Goal: Transaction & Acquisition: Purchase product/service

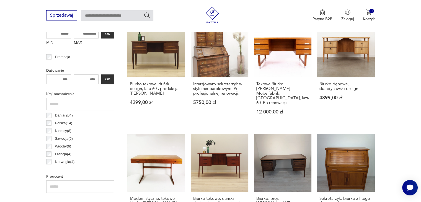
scroll to position [257, 0]
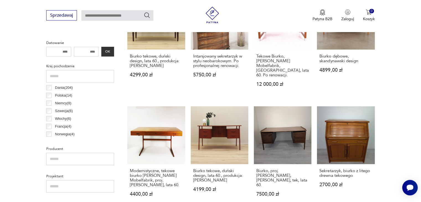
click at [56, 96] on p "Polska ( 14 )" at bounding box center [63, 95] width 17 height 6
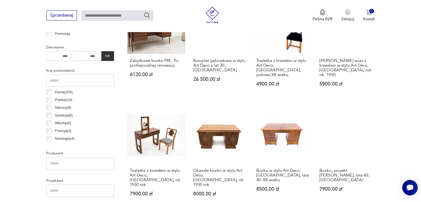
scroll to position [257, 0]
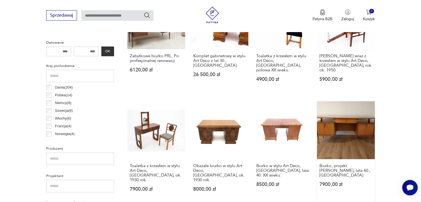
click at [359, 142] on link "Biurko, projekt [PERSON_NAME], lata 60., Polska 7900,00 zł" at bounding box center [346, 151] width 58 height 101
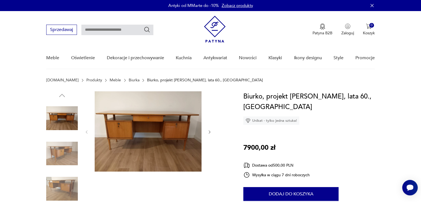
click at [167, 132] on img at bounding box center [148, 131] width 107 height 80
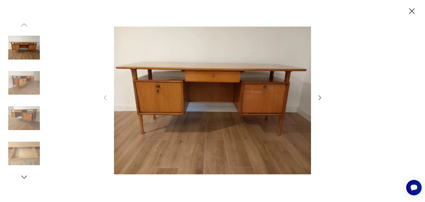
click at [320, 98] on icon "button" at bounding box center [319, 97] width 2 height 4
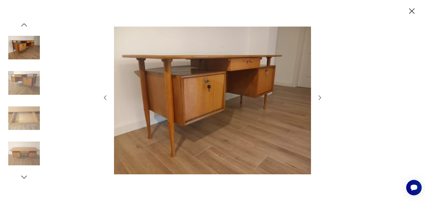
click at [320, 98] on icon "button" at bounding box center [319, 97] width 2 height 4
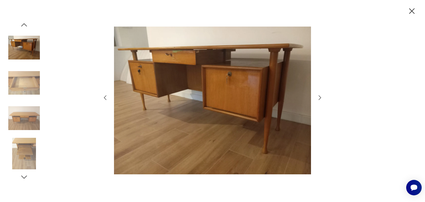
click at [320, 98] on icon "button" at bounding box center [319, 97] width 2 height 4
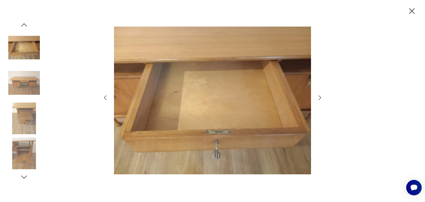
click at [320, 98] on icon "button" at bounding box center [319, 97] width 2 height 4
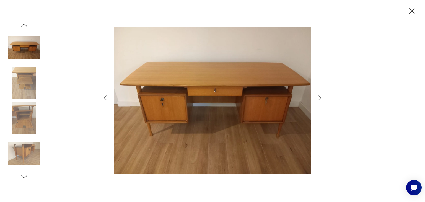
click at [320, 98] on icon "button" at bounding box center [319, 97] width 2 height 4
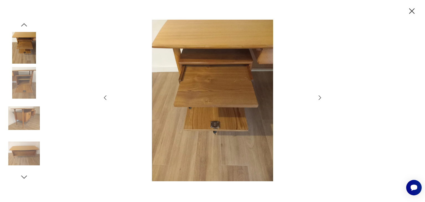
click at [320, 98] on icon "button" at bounding box center [319, 97] width 2 height 4
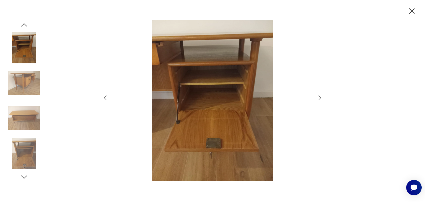
click at [320, 98] on icon "button" at bounding box center [319, 97] width 2 height 4
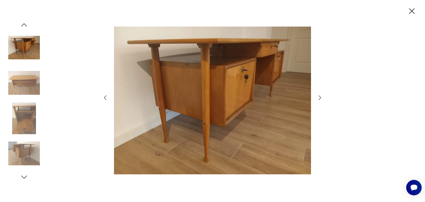
click at [320, 98] on icon "button" at bounding box center [319, 97] width 2 height 4
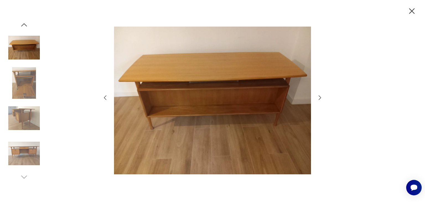
click at [320, 98] on icon "button" at bounding box center [319, 97] width 2 height 4
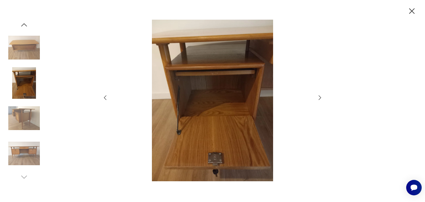
click at [320, 98] on icon "button" at bounding box center [319, 97] width 2 height 4
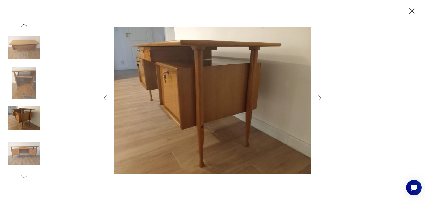
click at [320, 98] on icon "button" at bounding box center [319, 97] width 2 height 4
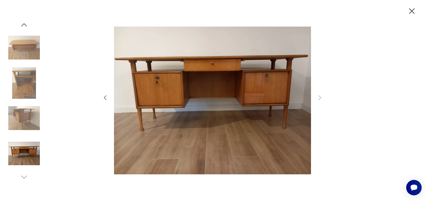
click at [412, 9] on icon "button" at bounding box center [412, 11] width 10 height 10
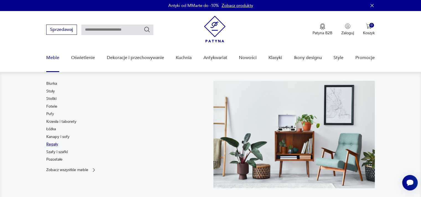
click at [51, 144] on link "Regały" at bounding box center [52, 145] width 12 height 6
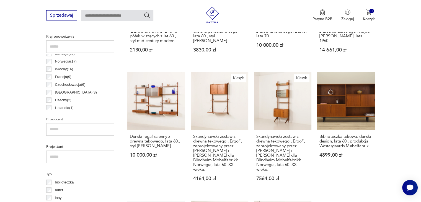
scroll to position [287, 0]
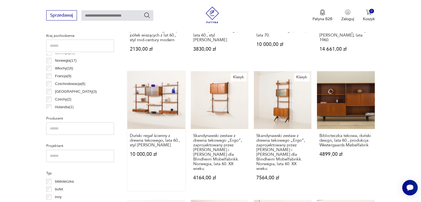
click at [150, 117] on link "Duński regał ścienny z drewna tekowego, lata 60., styl [PERSON_NAME] 10 000,00 …" at bounding box center [156, 130] width 58 height 119
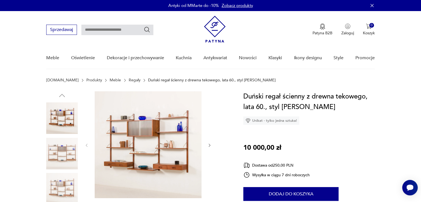
scroll to position [28, 0]
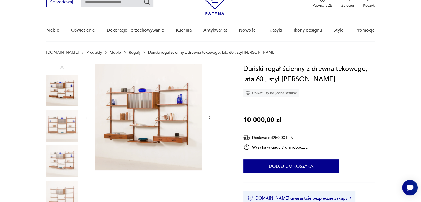
click at [150, 117] on img at bounding box center [148, 117] width 107 height 107
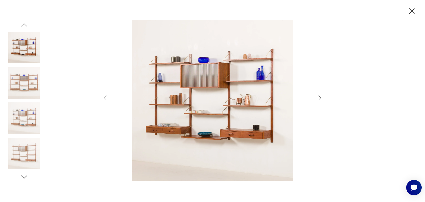
click at [318, 99] on icon "button" at bounding box center [319, 97] width 7 height 7
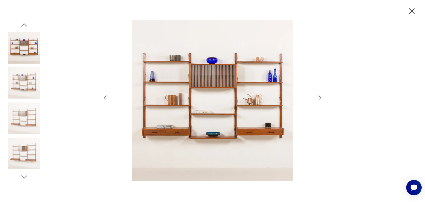
click at [318, 99] on icon "button" at bounding box center [319, 97] width 7 height 7
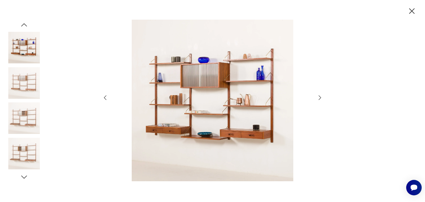
click at [318, 99] on icon "button" at bounding box center [319, 97] width 7 height 7
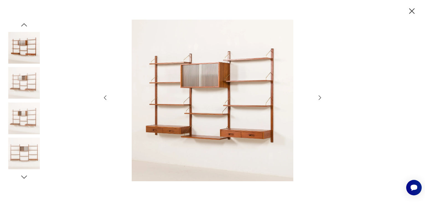
click at [318, 99] on icon "button" at bounding box center [319, 97] width 7 height 7
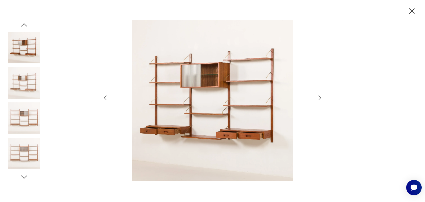
click at [318, 99] on icon "button" at bounding box center [319, 97] width 7 height 7
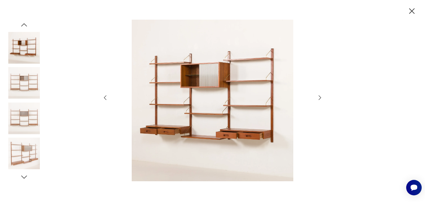
click at [318, 99] on icon "button" at bounding box center [319, 97] width 7 height 7
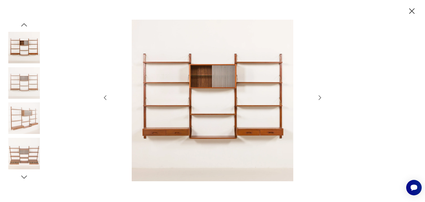
click at [318, 99] on icon "button" at bounding box center [319, 97] width 7 height 7
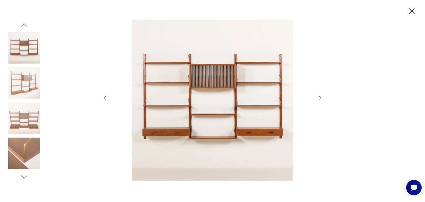
click at [318, 99] on icon "button" at bounding box center [319, 97] width 7 height 7
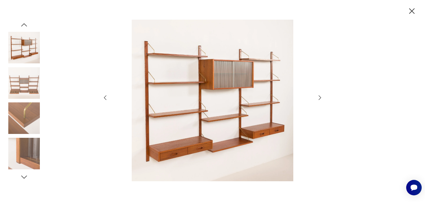
click at [318, 99] on icon "button" at bounding box center [319, 97] width 7 height 7
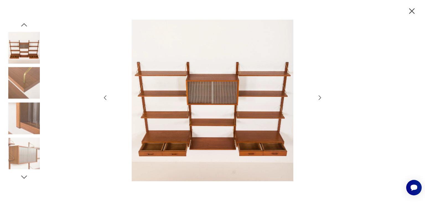
click at [318, 99] on icon "button" at bounding box center [319, 97] width 7 height 7
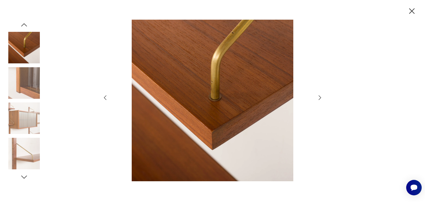
click at [318, 99] on icon "button" at bounding box center [319, 97] width 7 height 7
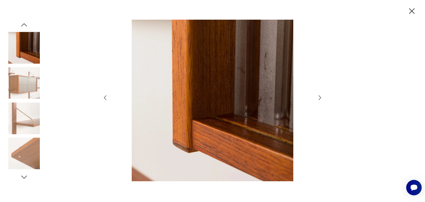
click at [318, 99] on icon "button" at bounding box center [319, 97] width 7 height 7
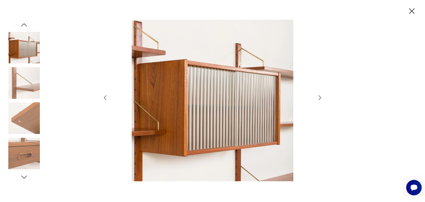
click at [318, 99] on icon "button" at bounding box center [319, 97] width 7 height 7
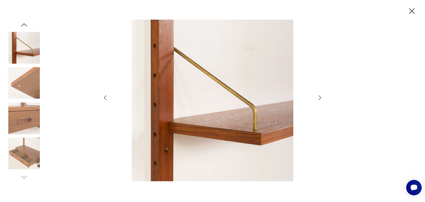
click at [318, 99] on icon "button" at bounding box center [319, 97] width 7 height 7
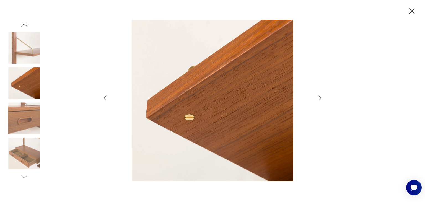
click at [318, 99] on icon "button" at bounding box center [319, 97] width 7 height 7
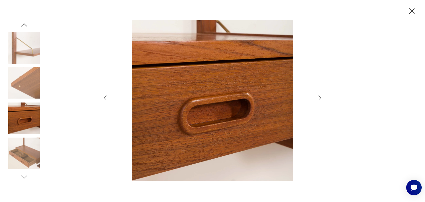
click at [318, 99] on icon "button" at bounding box center [319, 97] width 7 height 7
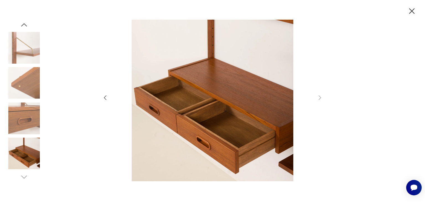
click at [412, 12] on icon "button" at bounding box center [412, 11] width 6 height 6
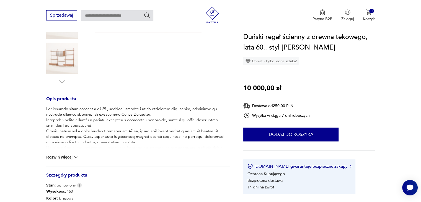
scroll to position [166, 0]
click at [64, 154] on button "Rozwiń więcej" at bounding box center [62, 157] width 32 height 6
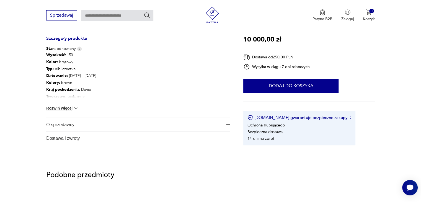
scroll to position [387, 0]
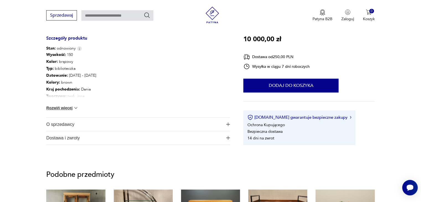
click at [59, 108] on button "Rozwiń więcej" at bounding box center [62, 108] width 32 height 6
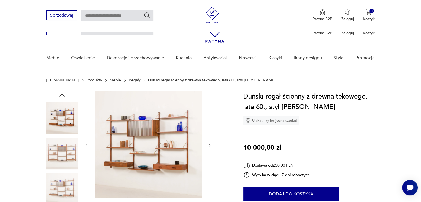
scroll to position [0, 0]
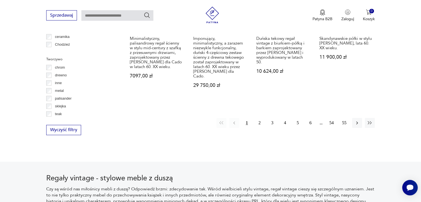
scroll to position [650, 0]
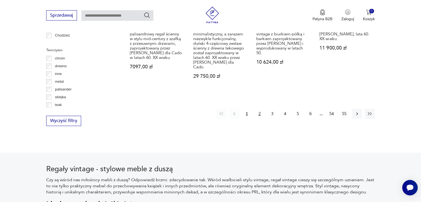
click at [259, 109] on button "2" at bounding box center [259, 114] width 10 height 10
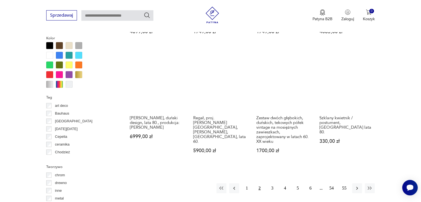
scroll to position [534, 0]
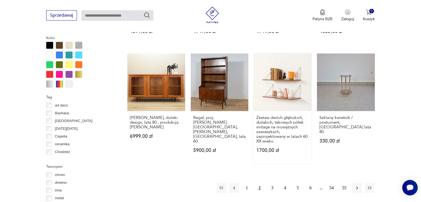
click at [275, 87] on link "Zestaw dwóch głębokich, duńskich, tekowych półek vintage na mosiężnych zawieszk…" at bounding box center [283, 108] width 58 height 110
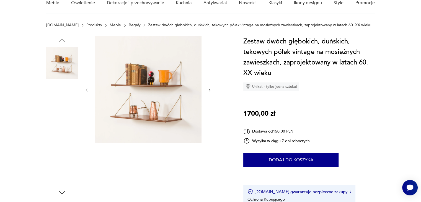
scroll to position [55, 0]
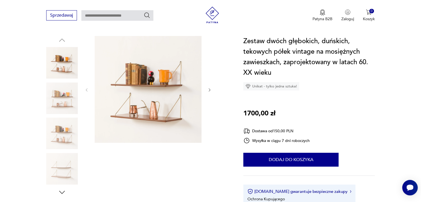
click at [153, 94] on img at bounding box center [148, 89] width 107 height 107
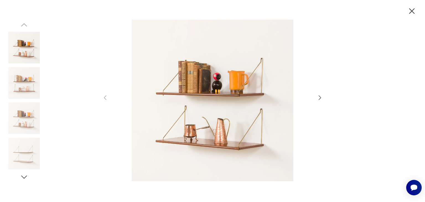
click at [318, 97] on icon "button" at bounding box center [319, 97] width 7 height 7
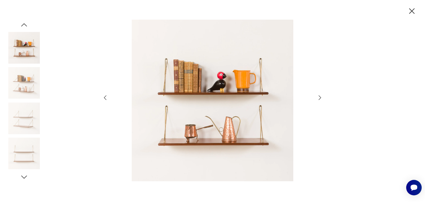
click at [318, 97] on icon "button" at bounding box center [319, 97] width 7 height 7
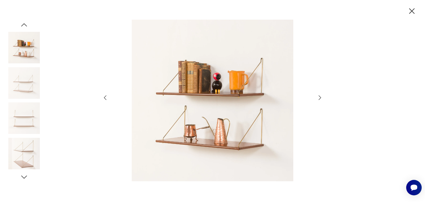
click at [318, 97] on icon "button" at bounding box center [319, 97] width 7 height 7
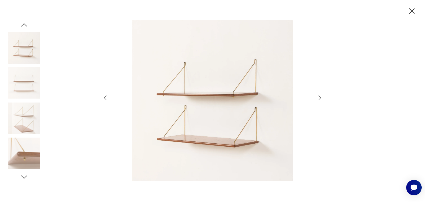
click at [318, 97] on icon "button" at bounding box center [319, 97] width 7 height 7
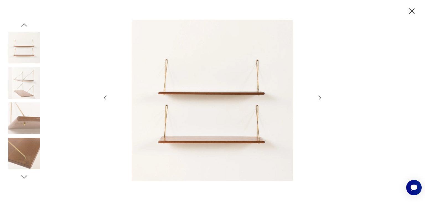
click at [321, 96] on icon "button" at bounding box center [319, 97] width 7 height 7
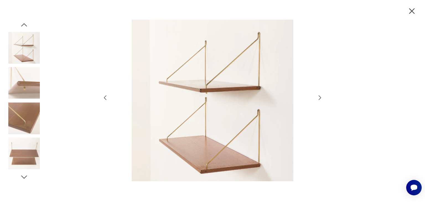
click at [321, 96] on icon "button" at bounding box center [319, 97] width 7 height 7
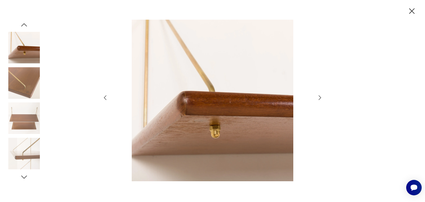
click at [321, 96] on icon "button" at bounding box center [319, 97] width 7 height 7
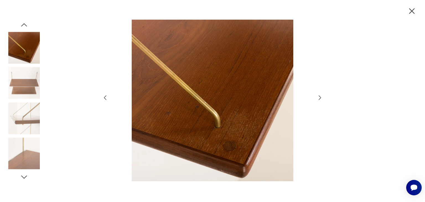
click at [321, 96] on icon "button" at bounding box center [319, 97] width 7 height 7
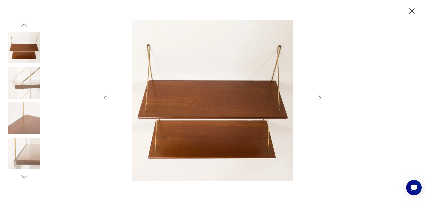
click at [321, 96] on icon "button" at bounding box center [319, 97] width 7 height 7
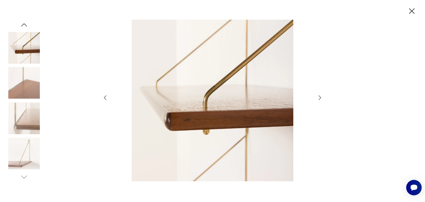
click at [321, 96] on icon "button" at bounding box center [319, 97] width 7 height 7
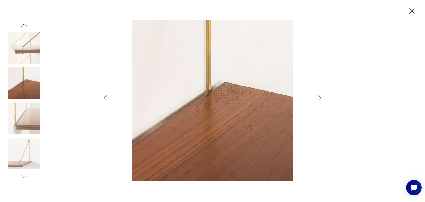
click at [321, 96] on icon "button" at bounding box center [319, 97] width 7 height 7
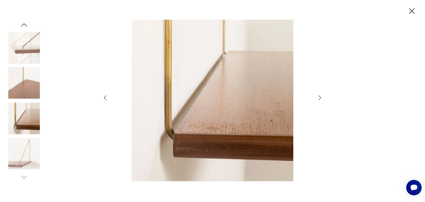
click at [318, 98] on icon "button" at bounding box center [319, 97] width 7 height 7
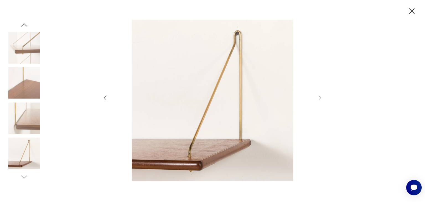
click at [413, 13] on icon "button" at bounding box center [412, 11] width 10 height 10
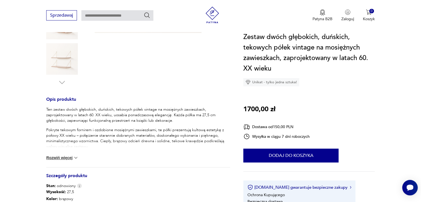
scroll to position [166, 0]
click at [69, 156] on button "Rozwiń więcej" at bounding box center [62, 157] width 32 height 6
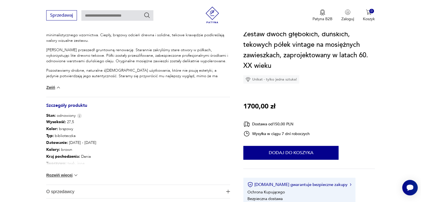
scroll to position [276, 0]
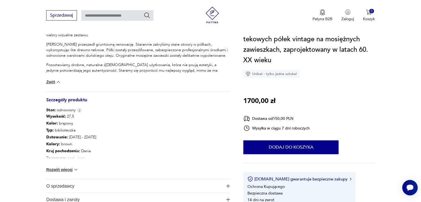
click at [64, 170] on button "Rozwiń więcej" at bounding box center [62, 170] width 32 height 6
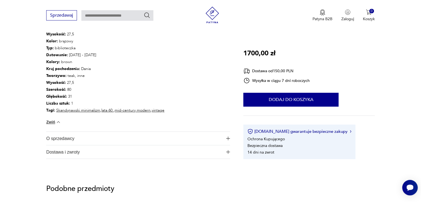
scroll to position [359, 0]
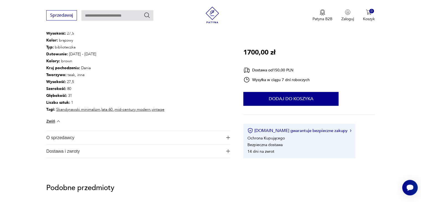
click at [170, 137] on span "O sprzedawcy" at bounding box center [134, 137] width 176 height 13
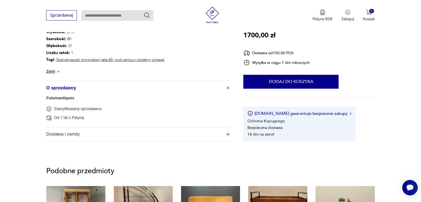
scroll to position [415, 0]
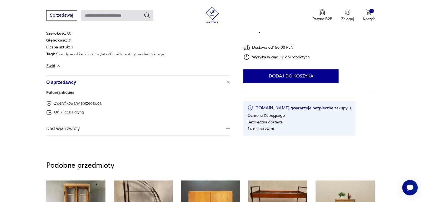
click at [178, 132] on span "Dostawa i zwroty" at bounding box center [134, 128] width 176 height 13
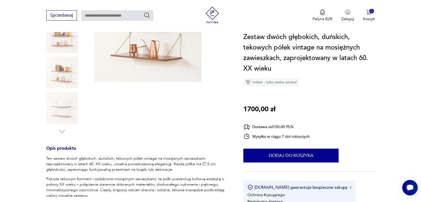
scroll to position [28, 0]
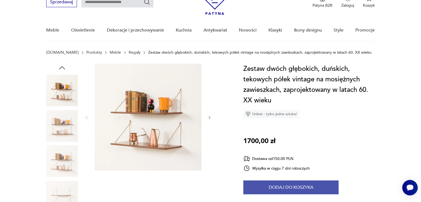
click at [304, 184] on button "Dodaj do koszyka" at bounding box center [290, 187] width 95 height 14
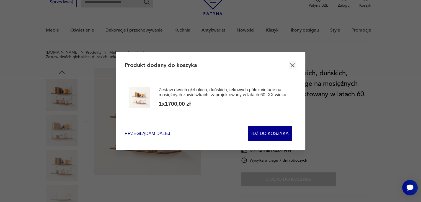
click at [164, 134] on span "Przeglądam dalej" at bounding box center [146, 133] width 45 height 6
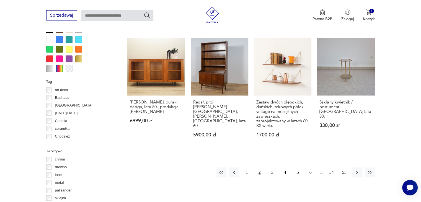
scroll to position [557, 0]
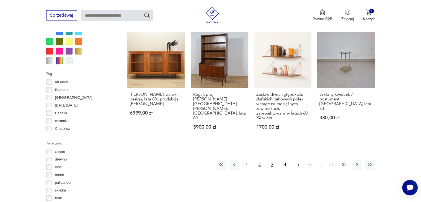
click at [271, 160] on button "3" at bounding box center [272, 165] width 10 height 10
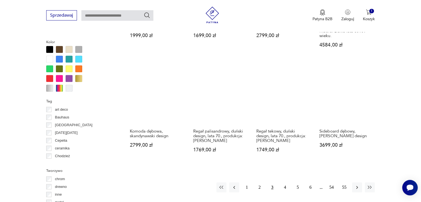
scroll to position [534, 0]
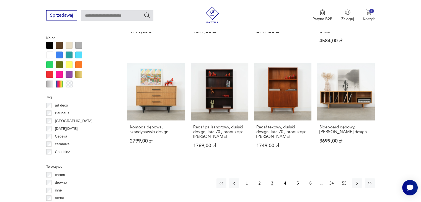
click at [366, 17] on p "Koszyk" at bounding box center [368, 18] width 12 height 5
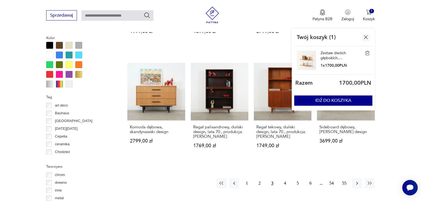
click at [302, 62] on img at bounding box center [305, 60] width 19 height 19
click at [325, 57] on link "Zestaw dwóch głębokich, duńskich, tekowych półek vintage na mosiężnych zawieszk…" at bounding box center [334, 56] width 28 height 10
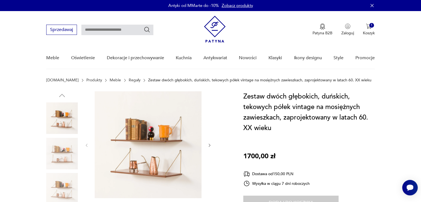
click at [179, 176] on img at bounding box center [148, 144] width 107 height 107
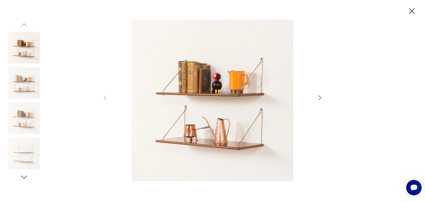
click at [411, 9] on icon "button" at bounding box center [412, 11] width 10 height 10
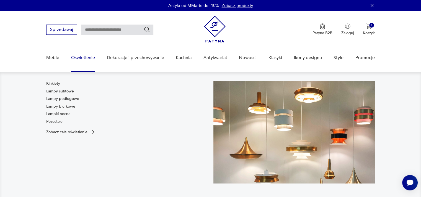
click at [85, 57] on link "Oświetlenie" at bounding box center [83, 57] width 24 height 21
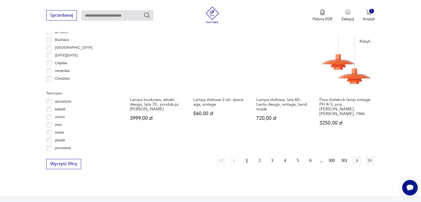
scroll to position [525, 0]
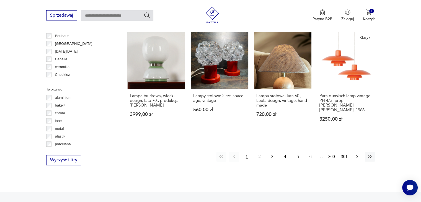
click at [354, 154] on icon "button" at bounding box center [357, 157] width 6 height 6
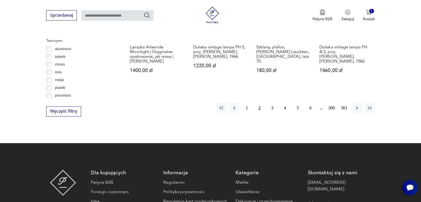
scroll to position [573, 0]
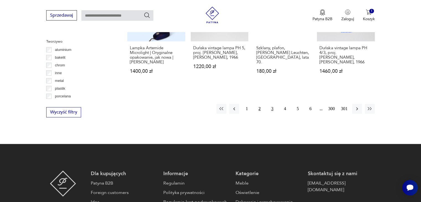
click at [272, 104] on button "3" at bounding box center [272, 109] width 10 height 10
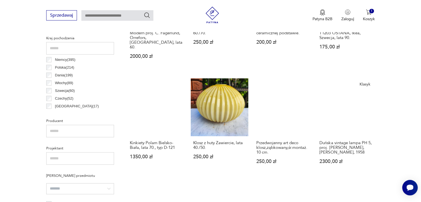
scroll to position [296, 0]
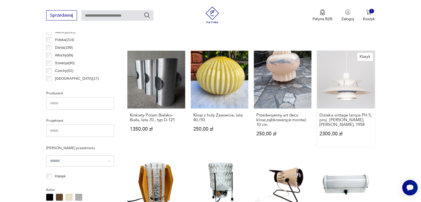
click at [355, 88] on link "Klasyk Duńska vintage lampa PH 5, proj. [PERSON_NAME], [PERSON_NAME], 1958 2300…" at bounding box center [346, 99] width 58 height 96
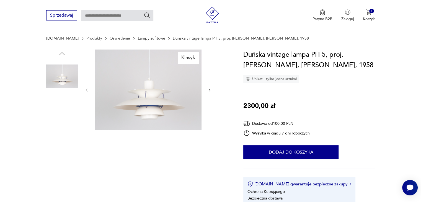
scroll to position [55, 0]
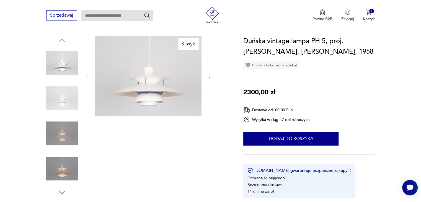
click at [152, 71] on img at bounding box center [148, 76] width 107 height 80
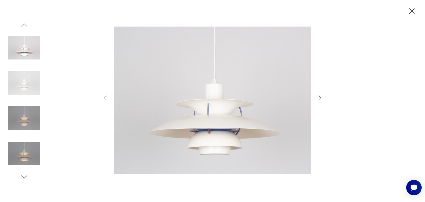
click at [320, 98] on icon "button" at bounding box center [319, 97] width 7 height 7
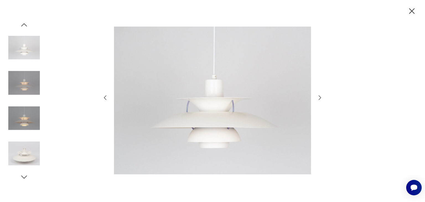
click at [320, 98] on icon "button" at bounding box center [319, 97] width 7 height 7
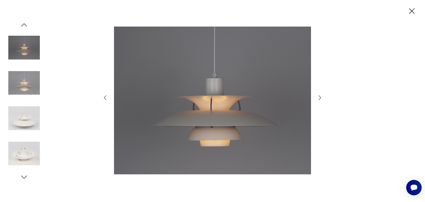
click at [320, 98] on icon "button" at bounding box center [319, 97] width 7 height 7
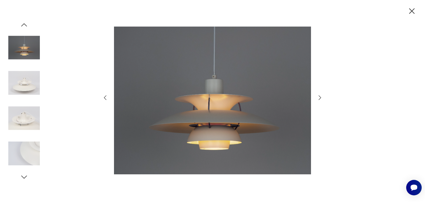
click at [320, 98] on icon "button" at bounding box center [319, 97] width 7 height 7
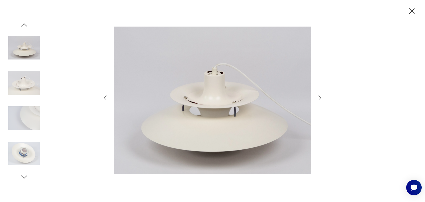
click at [320, 98] on icon "button" at bounding box center [319, 97] width 7 height 7
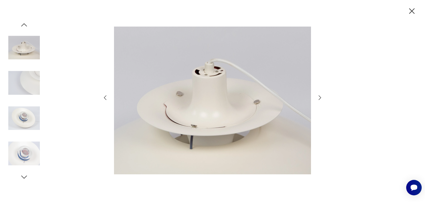
click at [320, 98] on icon "button" at bounding box center [319, 97] width 7 height 7
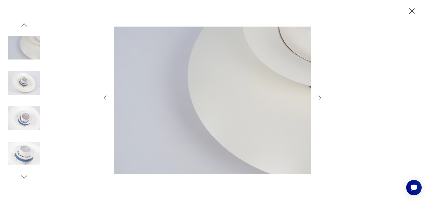
click at [320, 98] on icon "button" at bounding box center [319, 97] width 7 height 7
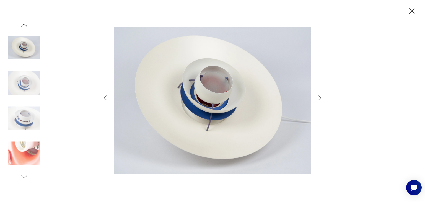
click at [320, 98] on icon "button" at bounding box center [319, 97] width 7 height 7
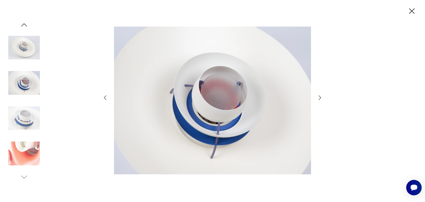
click at [320, 98] on icon "button" at bounding box center [319, 97] width 7 height 7
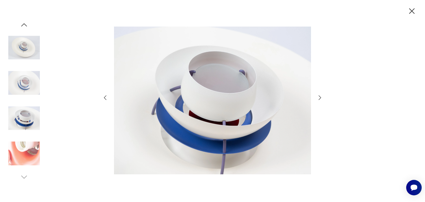
click at [320, 98] on icon "button" at bounding box center [319, 97] width 7 height 7
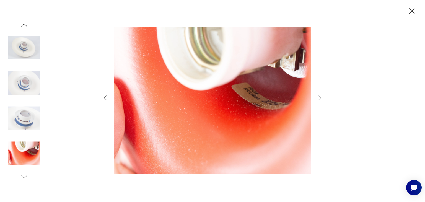
click at [412, 11] on icon "button" at bounding box center [412, 11] width 10 height 10
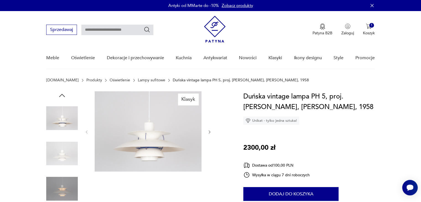
scroll to position [0, 0]
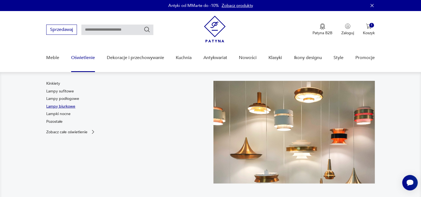
click at [58, 106] on link "Lampy biurkowe" at bounding box center [60, 107] width 29 height 6
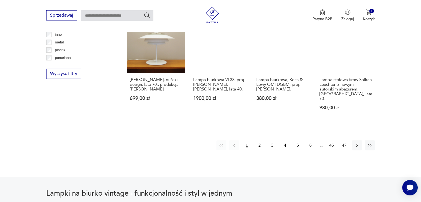
scroll to position [552, 0]
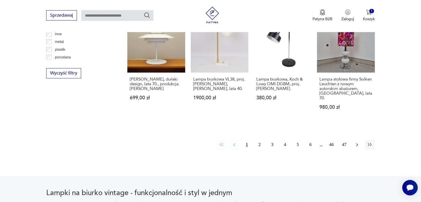
click at [353, 140] on button "button" at bounding box center [357, 145] width 10 height 10
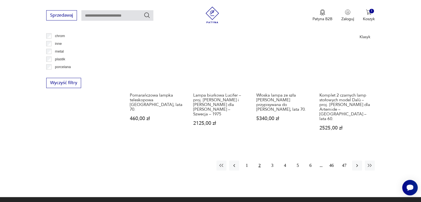
scroll to position [545, 0]
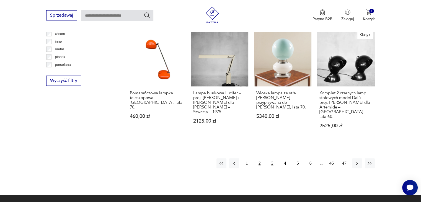
click at [270, 158] on button "3" at bounding box center [272, 163] width 10 height 10
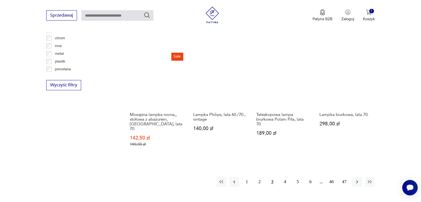
scroll to position [545, 0]
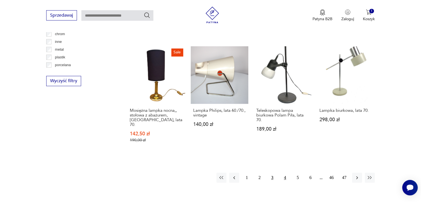
click at [285, 173] on button "4" at bounding box center [285, 178] width 10 height 10
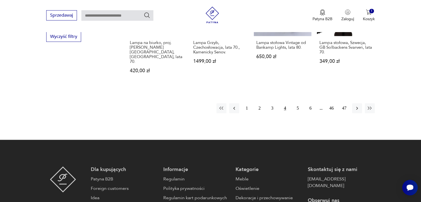
scroll to position [600, 0]
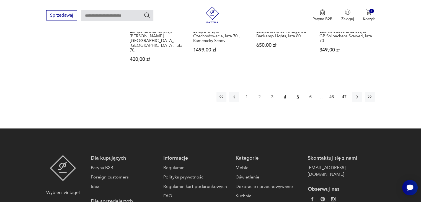
click at [297, 92] on button "5" at bounding box center [298, 97] width 10 height 10
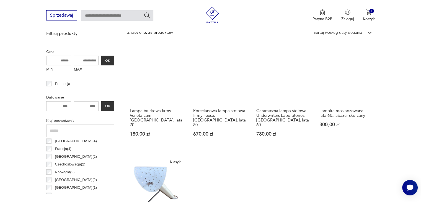
scroll to position [185, 0]
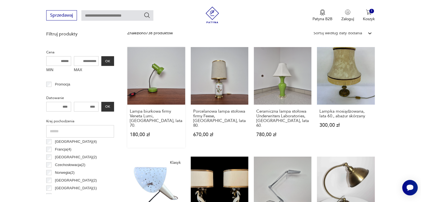
click at [160, 85] on link "Lampa biurkowa firmy Veneta Lumi, [GEOGRAPHIC_DATA], lata 70. 180,00 zł" at bounding box center [156, 97] width 58 height 101
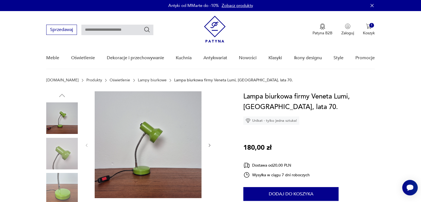
click at [156, 150] on img at bounding box center [148, 144] width 107 height 107
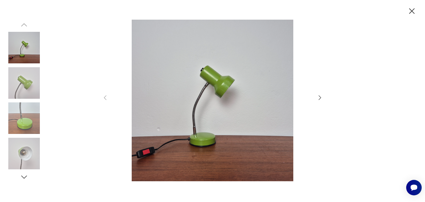
click at [320, 95] on icon "button" at bounding box center [319, 97] width 7 height 7
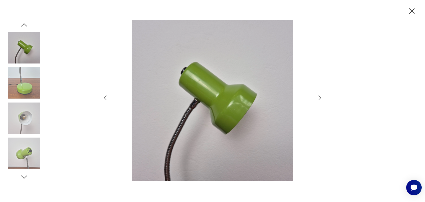
click at [320, 95] on icon "button" at bounding box center [319, 97] width 7 height 7
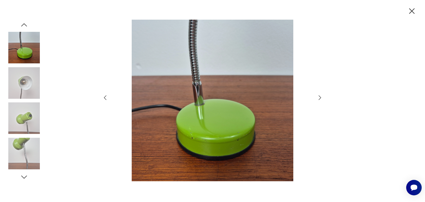
click at [320, 95] on icon "button" at bounding box center [319, 97] width 7 height 7
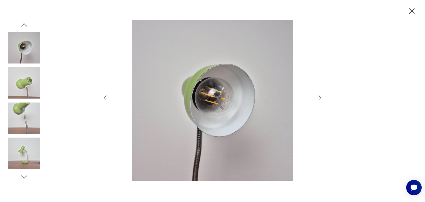
click at [320, 95] on icon "button" at bounding box center [319, 97] width 7 height 7
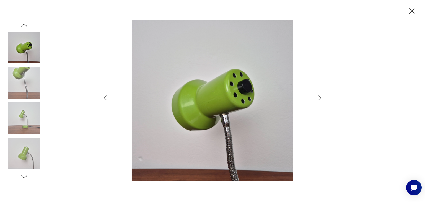
click at [320, 95] on icon "button" at bounding box center [319, 97] width 7 height 7
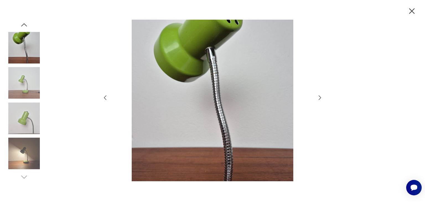
click at [320, 95] on icon "button" at bounding box center [319, 97] width 7 height 7
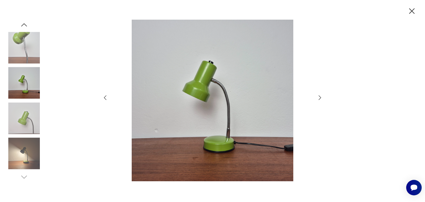
click at [320, 95] on icon "button" at bounding box center [319, 97] width 7 height 7
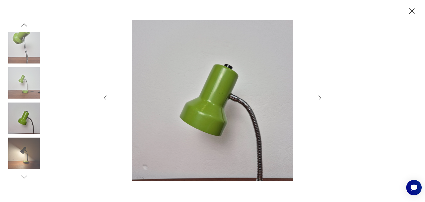
click at [320, 95] on icon "button" at bounding box center [319, 97] width 7 height 7
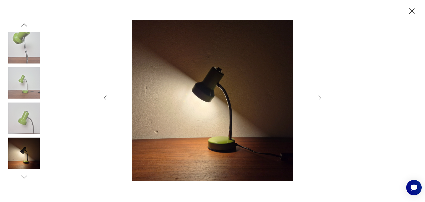
click at [411, 9] on icon "button" at bounding box center [412, 11] width 10 height 10
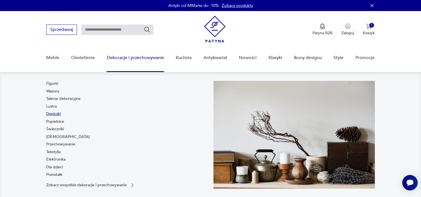
click at [51, 114] on link "Doniczki" at bounding box center [53, 114] width 14 height 6
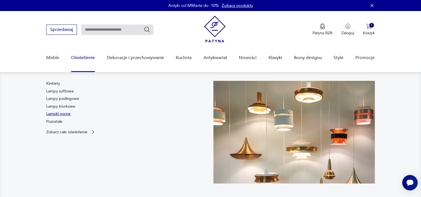
click at [65, 114] on link "Lampki nocne" at bounding box center [58, 114] width 24 height 6
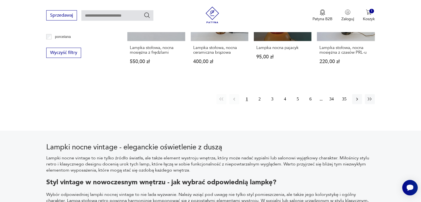
scroll to position [534, 0]
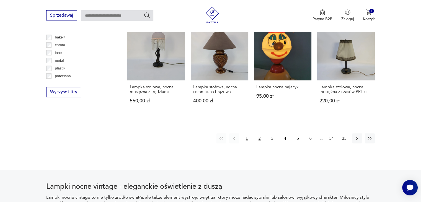
click at [260, 133] on button "2" at bounding box center [259, 138] width 10 height 10
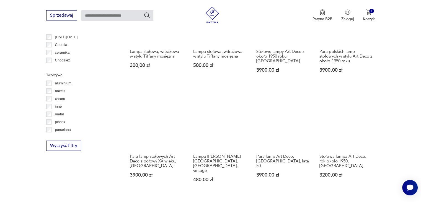
scroll to position [517, 0]
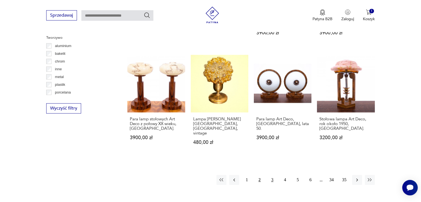
click at [272, 175] on button "3" at bounding box center [272, 180] width 10 height 10
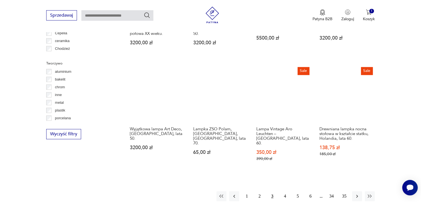
scroll to position [517, 0]
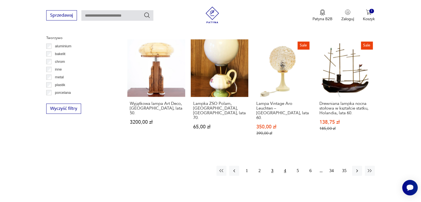
click at [285, 166] on button "4" at bounding box center [285, 171] width 10 height 10
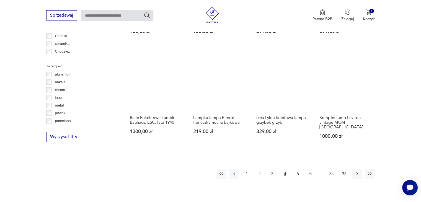
scroll to position [490, 0]
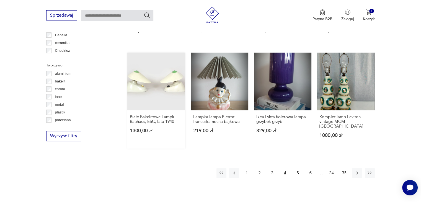
click at [157, 99] on link "Białe Bakelitowe Lampki Bauhaus, ESC, lata 1940 1300,00 zł" at bounding box center [156, 101] width 58 height 96
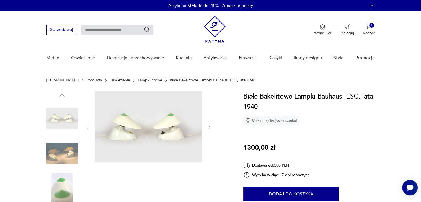
click at [152, 116] on img at bounding box center [148, 126] width 107 height 71
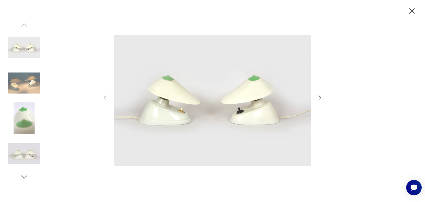
click at [319, 99] on icon "button" at bounding box center [319, 97] width 7 height 7
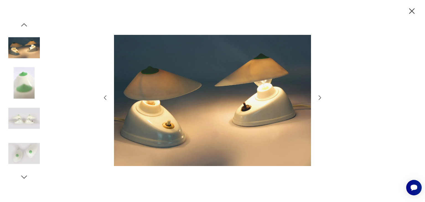
click at [319, 99] on icon "button" at bounding box center [319, 97] width 7 height 7
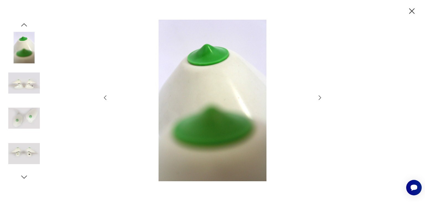
click at [319, 99] on icon "button" at bounding box center [319, 97] width 7 height 7
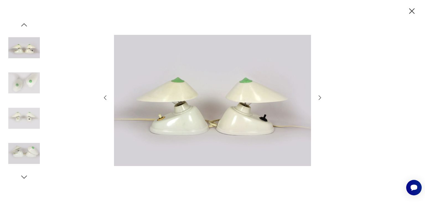
click at [319, 99] on icon "button" at bounding box center [319, 97] width 7 height 7
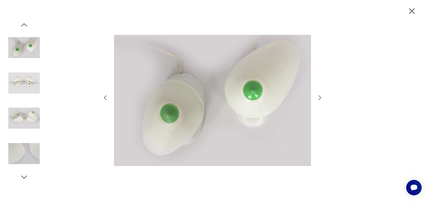
click at [319, 99] on icon "button" at bounding box center [319, 97] width 2 height 4
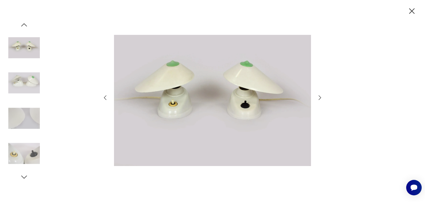
click at [319, 99] on icon "button" at bounding box center [319, 97] width 2 height 4
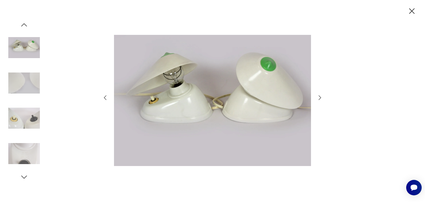
click at [319, 99] on icon "button" at bounding box center [319, 97] width 2 height 4
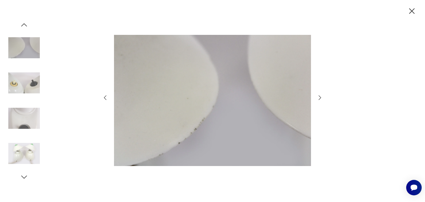
click at [319, 99] on icon "button" at bounding box center [319, 97] width 2 height 4
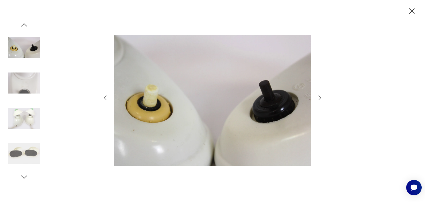
click at [319, 99] on icon "button" at bounding box center [319, 97] width 2 height 4
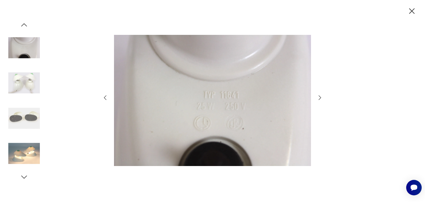
click at [319, 99] on icon "button" at bounding box center [319, 97] width 2 height 4
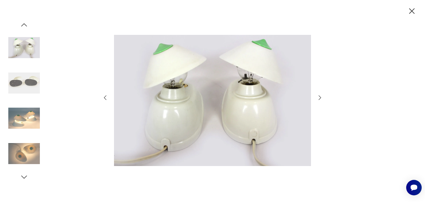
click at [319, 99] on icon "button" at bounding box center [319, 97] width 2 height 4
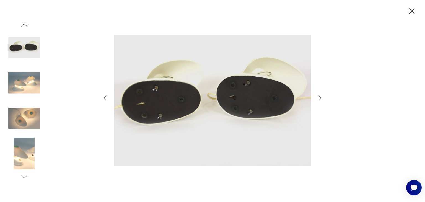
click at [320, 97] on icon "button" at bounding box center [319, 97] width 2 height 4
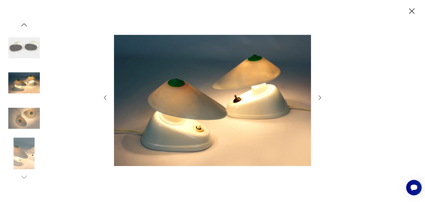
click at [320, 97] on icon "button" at bounding box center [319, 97] width 2 height 4
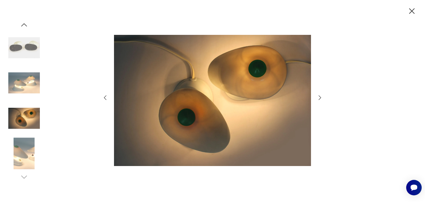
click at [320, 97] on icon "button" at bounding box center [319, 97] width 2 height 4
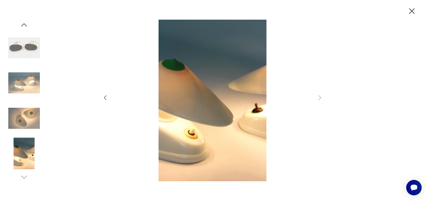
click at [410, 11] on icon "button" at bounding box center [412, 11] width 10 height 10
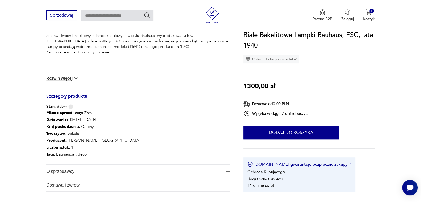
scroll to position [249, 0]
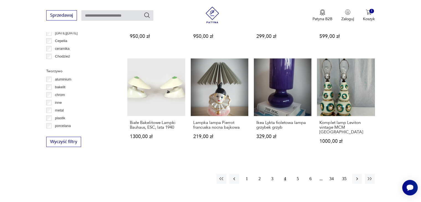
scroll to position [498, 0]
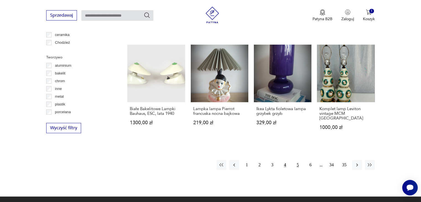
click at [297, 160] on button "5" at bounding box center [298, 165] width 10 height 10
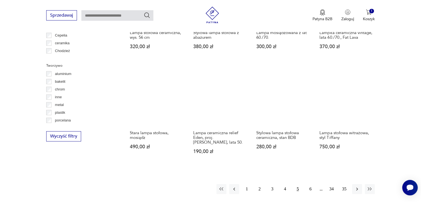
scroll to position [545, 0]
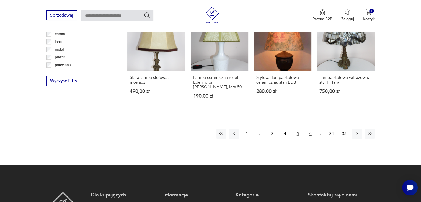
click at [310, 129] on button "6" at bounding box center [310, 134] width 10 height 10
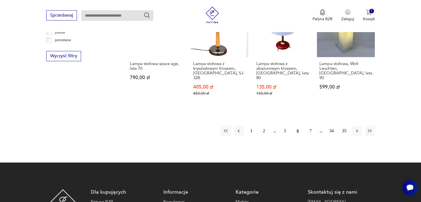
scroll to position [573, 0]
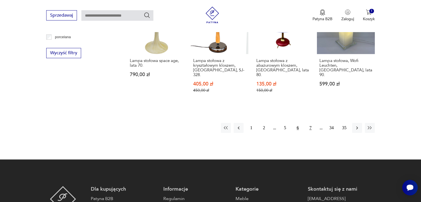
click at [309, 123] on button "7" at bounding box center [310, 128] width 10 height 10
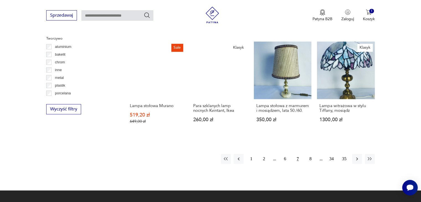
scroll to position [517, 0]
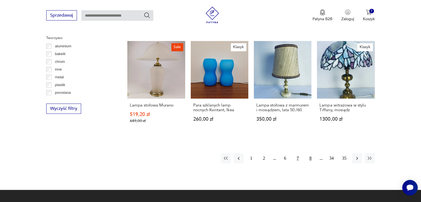
click at [310, 153] on button "8" at bounding box center [310, 158] width 10 height 10
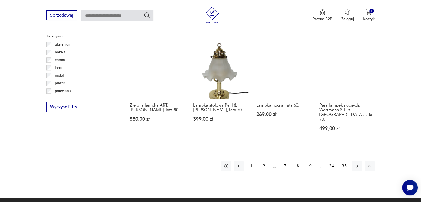
scroll to position [517, 0]
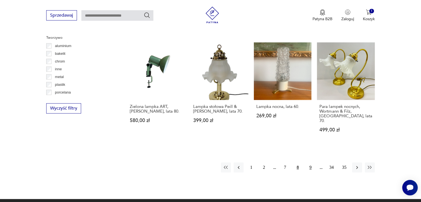
click at [310, 162] on button "9" at bounding box center [310, 167] width 10 height 10
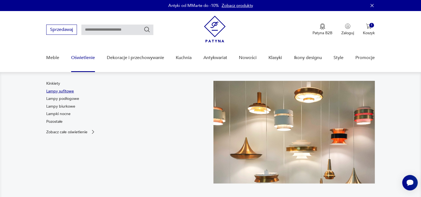
click at [53, 90] on link "Lampy sufitowe" at bounding box center [60, 92] width 28 height 6
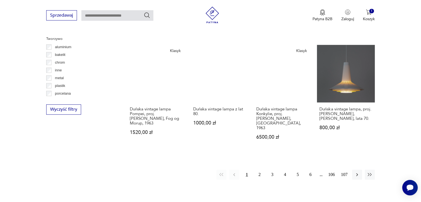
scroll to position [517, 0]
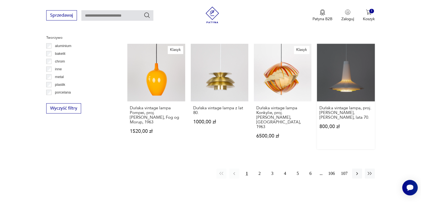
click at [355, 78] on link "Duńska vintage lampa, proj. [PERSON_NAME], [PERSON_NAME], lata 70. 800,00 zł" at bounding box center [346, 96] width 58 height 105
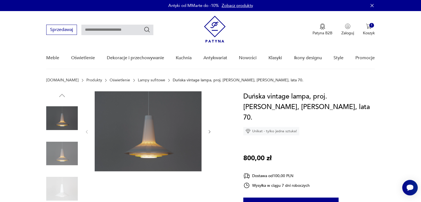
click at [166, 129] on img at bounding box center [148, 131] width 107 height 80
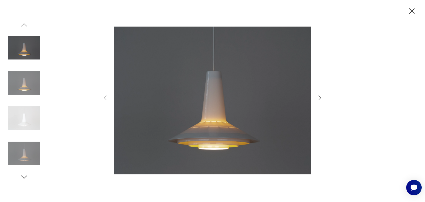
click at [319, 96] on icon "button" at bounding box center [319, 97] width 7 height 7
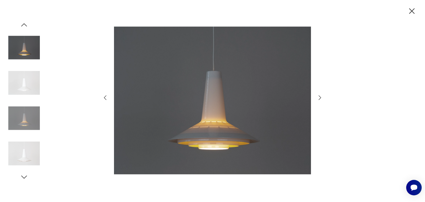
click at [319, 96] on icon "button" at bounding box center [319, 97] width 7 height 7
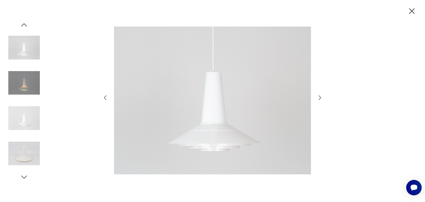
click at [319, 96] on icon "button" at bounding box center [319, 97] width 7 height 7
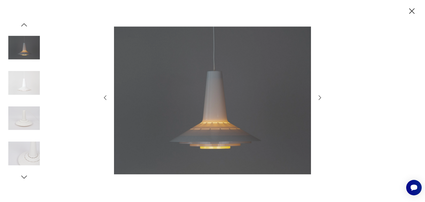
click at [319, 96] on icon "button" at bounding box center [319, 97] width 7 height 7
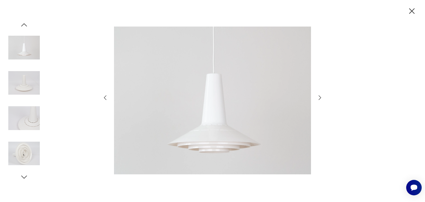
click at [319, 96] on icon "button" at bounding box center [319, 97] width 7 height 7
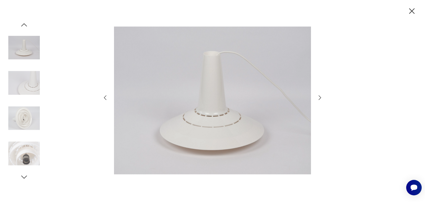
click at [319, 96] on icon "button" at bounding box center [319, 97] width 7 height 7
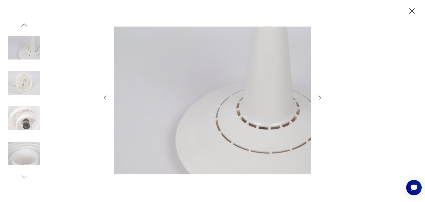
click at [319, 96] on icon "button" at bounding box center [319, 97] width 7 height 7
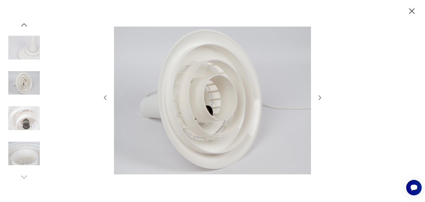
click at [319, 96] on icon "button" at bounding box center [319, 97] width 7 height 7
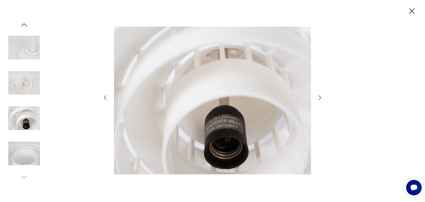
click at [319, 96] on icon "button" at bounding box center [319, 97] width 7 height 7
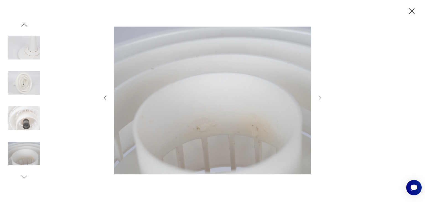
click at [412, 11] on icon "button" at bounding box center [412, 11] width 10 height 10
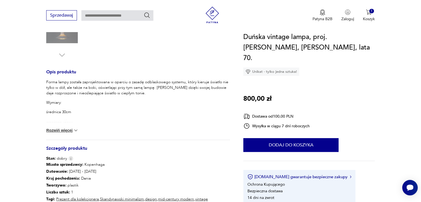
scroll to position [194, 0]
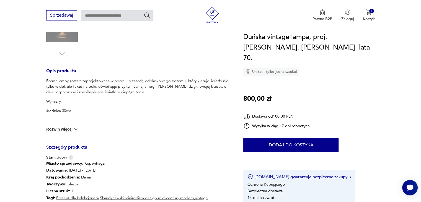
click at [58, 130] on button "Rozwiń więcej" at bounding box center [62, 129] width 32 height 6
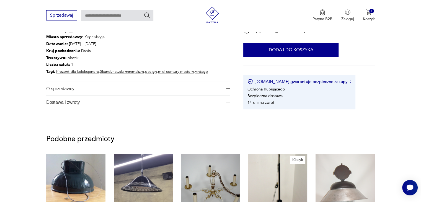
scroll to position [415, 0]
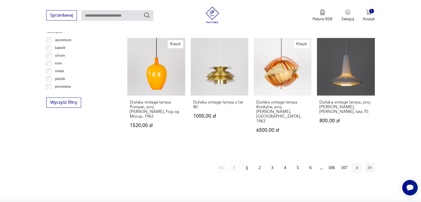
scroll to position [525, 0]
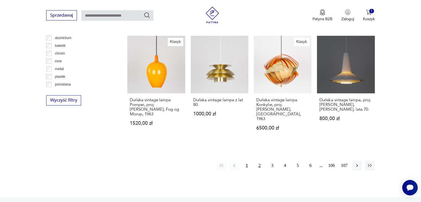
click at [260, 160] on button "2" at bounding box center [259, 165] width 10 height 10
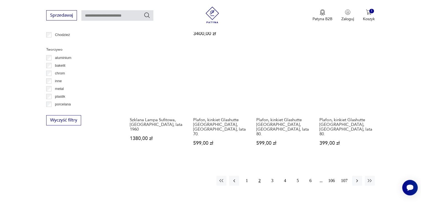
scroll to position [517, 0]
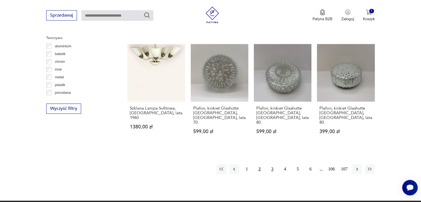
click at [271, 164] on button "3" at bounding box center [272, 169] width 10 height 10
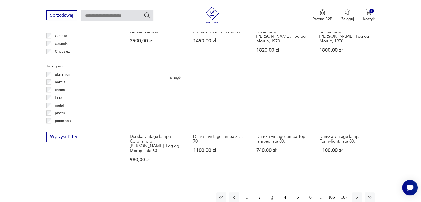
scroll to position [490, 0]
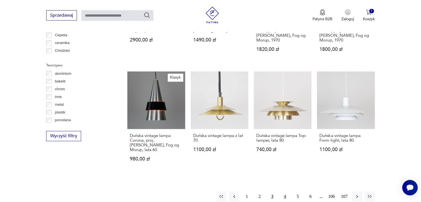
click at [284, 191] on button "4" at bounding box center [285, 196] width 10 height 10
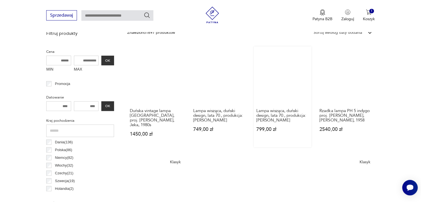
scroll to position [185, 0]
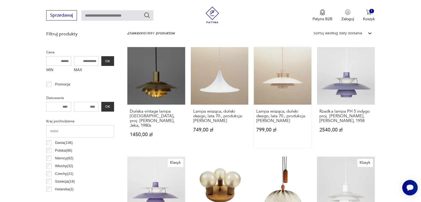
click at [285, 93] on link "Lampa wisząca, duński design, lata 70., produkcja: [PERSON_NAME] 799,00 zł" at bounding box center [283, 97] width 58 height 101
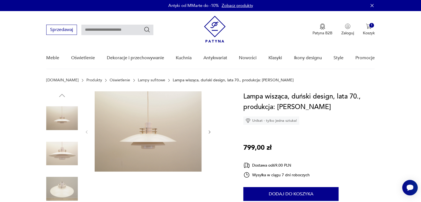
click at [159, 140] on img at bounding box center [148, 131] width 107 height 80
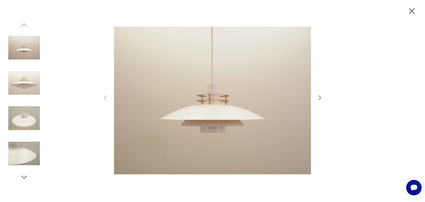
click at [318, 97] on icon "button" at bounding box center [319, 97] width 7 height 7
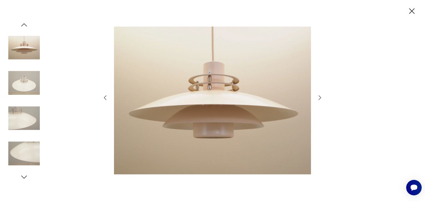
click at [318, 97] on icon "button" at bounding box center [319, 97] width 7 height 7
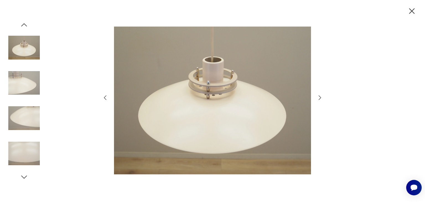
click at [318, 97] on icon "button" at bounding box center [319, 97] width 7 height 7
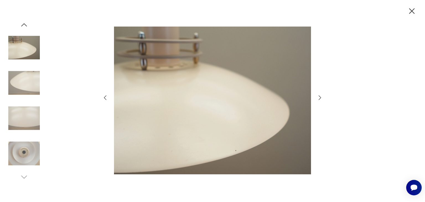
click at [318, 97] on icon "button" at bounding box center [319, 97] width 7 height 7
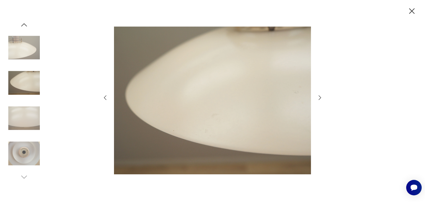
click at [318, 97] on icon "button" at bounding box center [319, 97] width 7 height 7
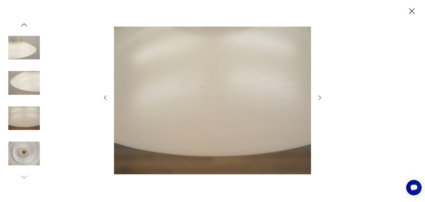
click at [318, 97] on icon "button" at bounding box center [319, 97] width 7 height 7
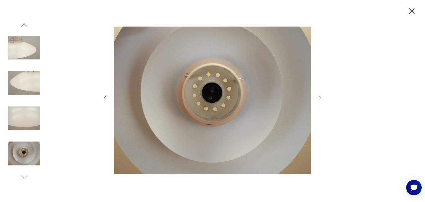
click at [412, 13] on icon "button" at bounding box center [412, 11] width 10 height 10
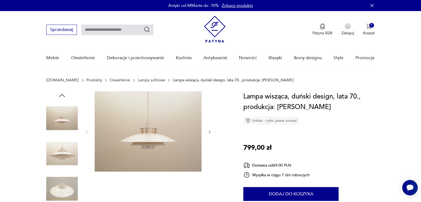
click at [156, 116] on img at bounding box center [148, 131] width 107 height 80
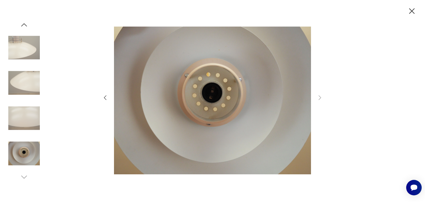
click at [19, 40] on img at bounding box center [24, 48] width 32 height 32
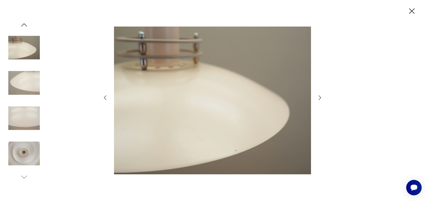
click at [23, 25] on icon "button" at bounding box center [24, 25] width 8 height 8
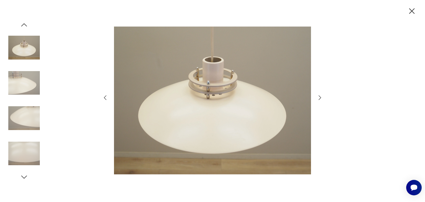
click at [23, 25] on icon "button" at bounding box center [24, 25] width 8 height 8
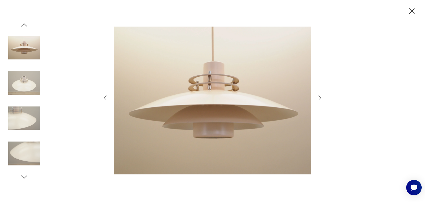
click at [23, 25] on icon "button" at bounding box center [24, 25] width 8 height 8
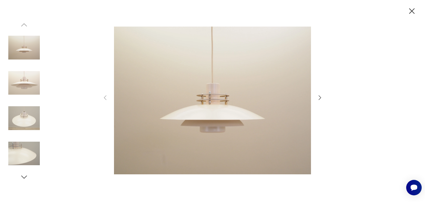
click at [412, 11] on icon "button" at bounding box center [412, 11] width 10 height 10
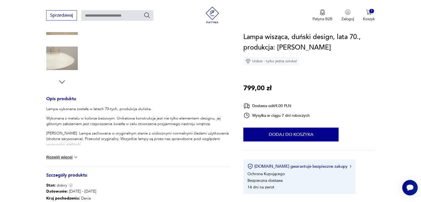
scroll to position [166, 0]
click at [57, 155] on button "Rozwiń więcej" at bounding box center [62, 157] width 32 height 6
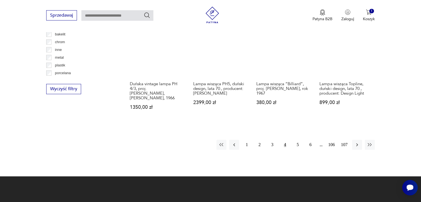
scroll to position [545, 0]
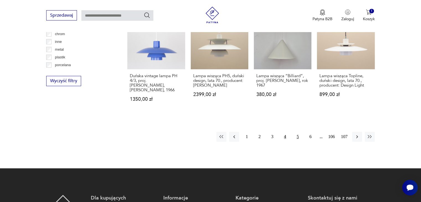
click at [297, 132] on button "5" at bounding box center [298, 137] width 10 height 10
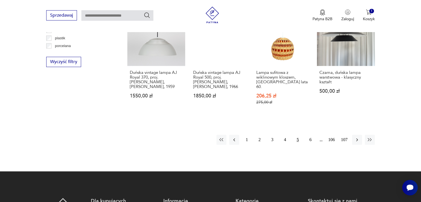
scroll to position [573, 0]
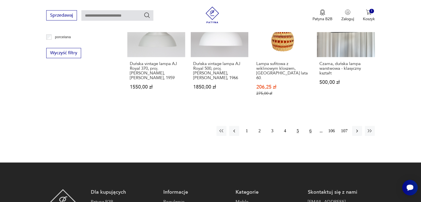
click at [310, 126] on button "6" at bounding box center [310, 131] width 10 height 10
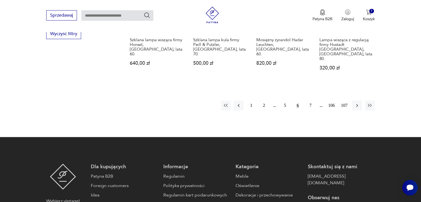
scroll to position [600, 0]
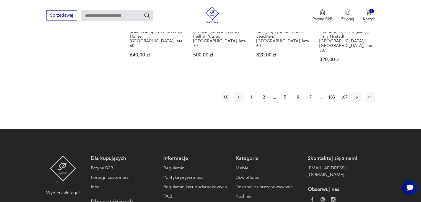
click at [309, 92] on button "7" at bounding box center [310, 97] width 10 height 10
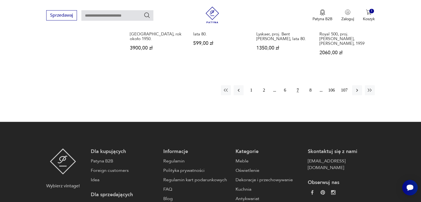
scroll to position [600, 0]
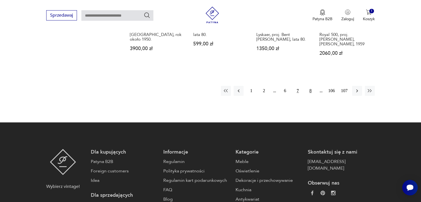
click at [308, 86] on button "8" at bounding box center [310, 91] width 10 height 10
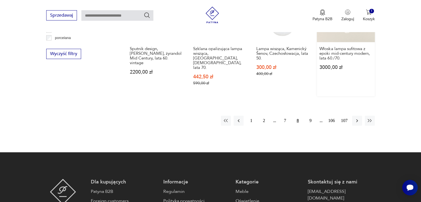
scroll to position [572, 0]
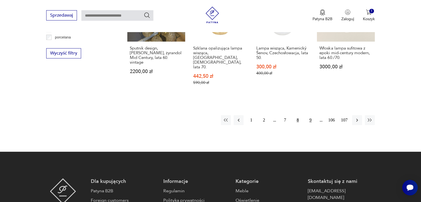
click at [309, 115] on button "9" at bounding box center [310, 120] width 10 height 10
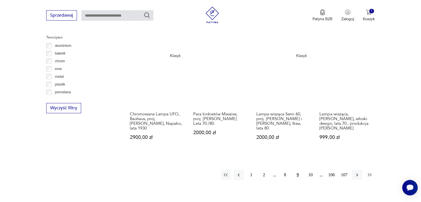
scroll to position [517, 0]
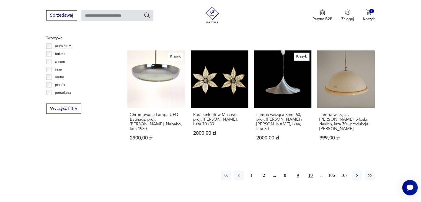
click at [310, 170] on button "10" at bounding box center [310, 175] width 10 height 10
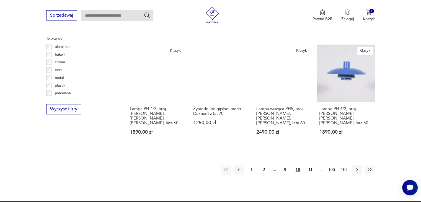
scroll to position [517, 0]
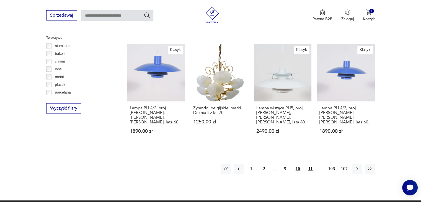
click at [312, 164] on button "11" at bounding box center [310, 169] width 10 height 10
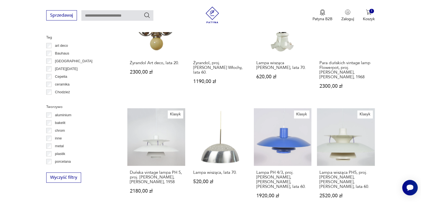
scroll to position [489, 0]
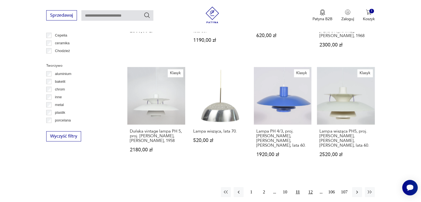
click at [312, 187] on button "12" at bounding box center [310, 192] width 10 height 10
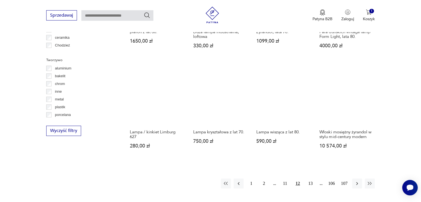
scroll to position [545, 0]
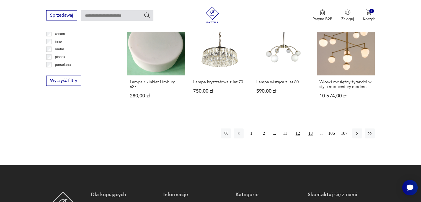
click at [310, 128] on button "13" at bounding box center [310, 133] width 10 height 10
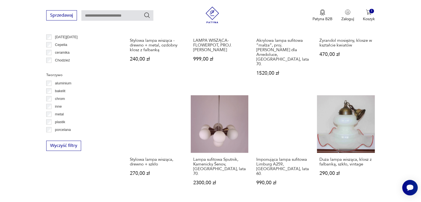
scroll to position [489, 0]
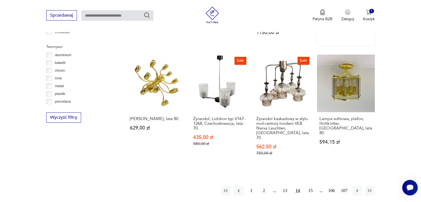
scroll to position [517, 0]
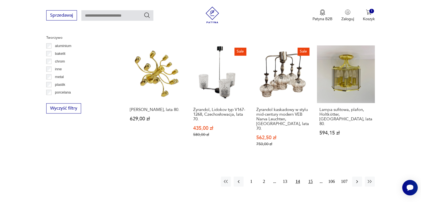
click at [312, 176] on button "15" at bounding box center [310, 181] width 10 height 10
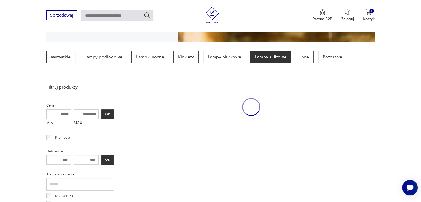
scroll to position [130, 0]
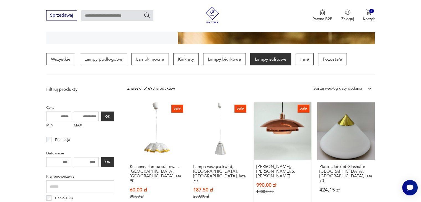
click at [286, 130] on link "Sale [PERSON_NAME], [PERSON_NAME]/S, [PERSON_NAME] 990,00 zł 1200,00 zł" at bounding box center [283, 155] width 58 height 107
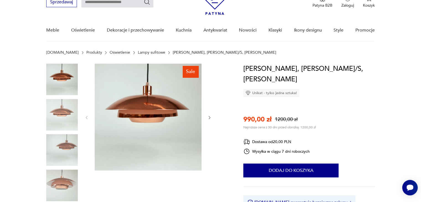
scroll to position [28, 0]
click at [210, 117] on icon "button" at bounding box center [209, 117] width 5 height 5
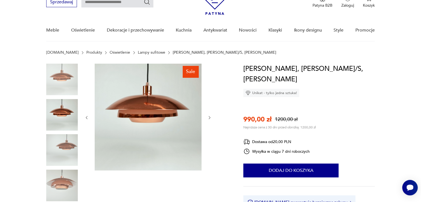
click at [210, 117] on icon "button" at bounding box center [209, 117] width 5 height 5
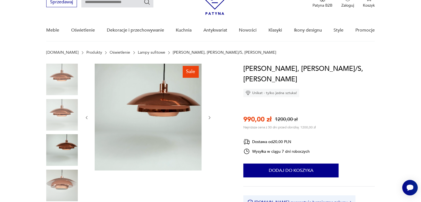
click at [210, 117] on icon "button" at bounding box center [209, 117] width 5 height 5
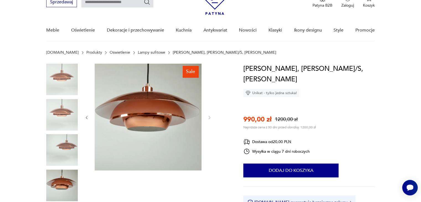
click at [150, 123] on img at bounding box center [148, 117] width 107 height 107
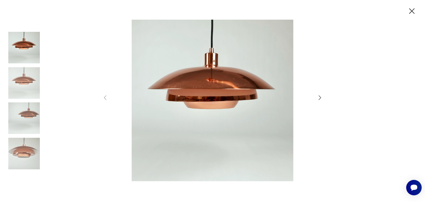
click at [224, 108] on img at bounding box center [212, 100] width 197 height 161
click at [411, 14] on icon "button" at bounding box center [412, 11] width 10 height 10
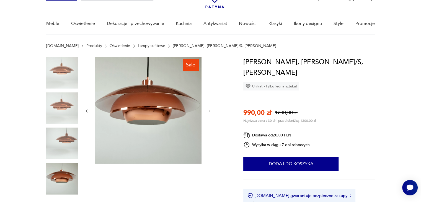
scroll to position [0, 0]
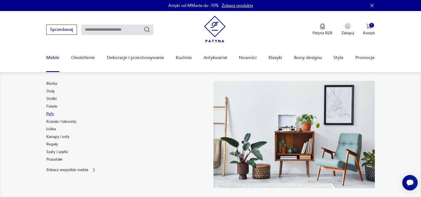
click at [51, 114] on link "Pufy" at bounding box center [50, 114] width 8 height 6
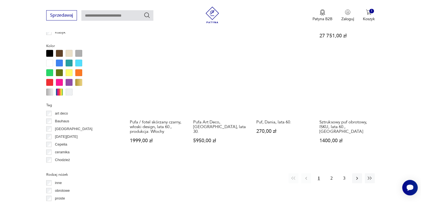
scroll to position [525, 0]
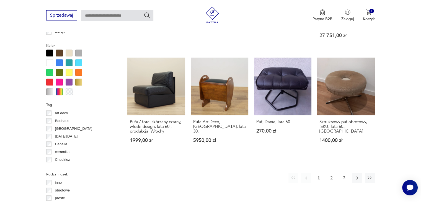
click at [330, 173] on button "2" at bounding box center [331, 178] width 10 height 10
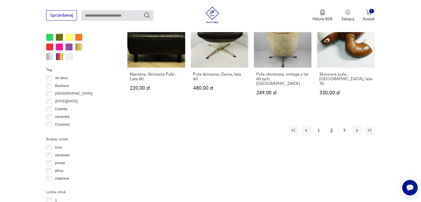
scroll to position [561, 0]
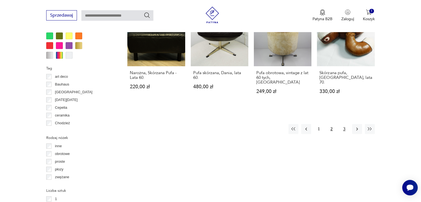
click at [344, 124] on button "3" at bounding box center [344, 129] width 10 height 10
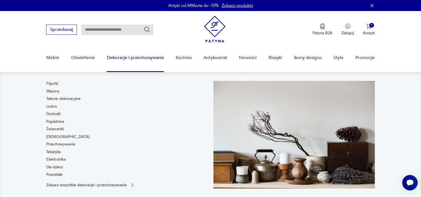
click at [140, 61] on link "Dekoracje i przechowywanie" at bounding box center [134, 57] width 57 height 21
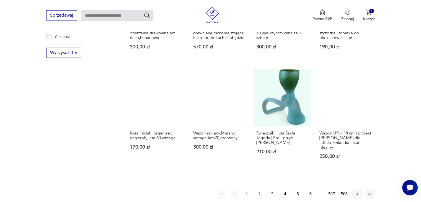
scroll to position [525, 0]
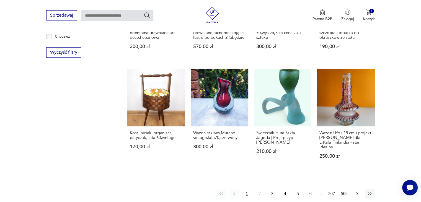
click at [356, 191] on icon "button" at bounding box center [357, 194] width 6 height 6
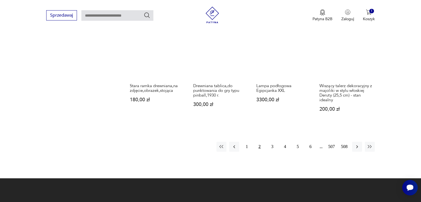
scroll to position [561, 0]
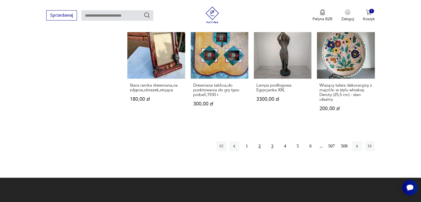
click at [273, 141] on button "3" at bounding box center [272, 146] width 10 height 10
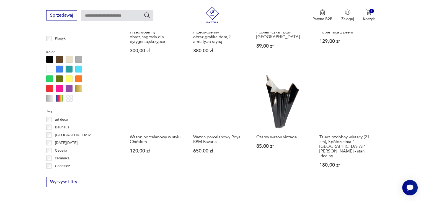
scroll to position [506, 0]
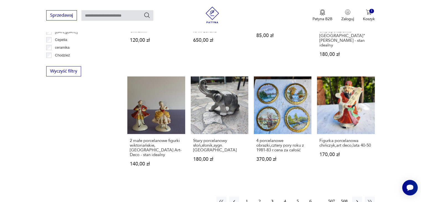
click at [285, 196] on button "4" at bounding box center [285, 201] width 10 height 10
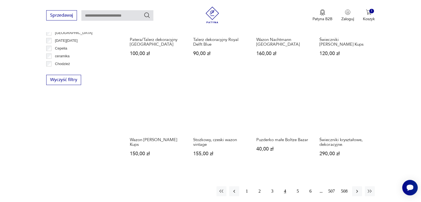
scroll to position [506, 0]
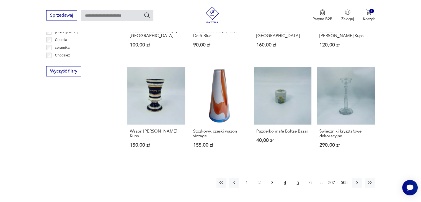
click at [298, 177] on button "5" at bounding box center [298, 182] width 10 height 10
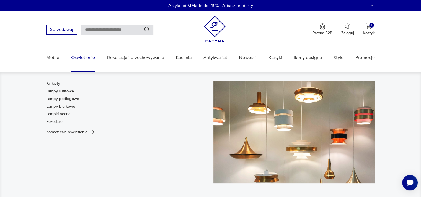
click at [84, 58] on link "Oświetlenie" at bounding box center [83, 57] width 24 height 21
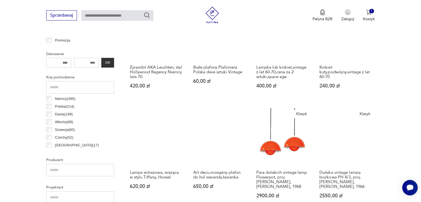
scroll to position [229, 0]
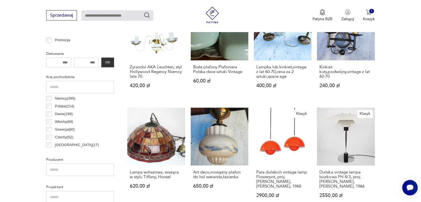
click at [67, 113] on p "Dania ( 199 )" at bounding box center [64, 114] width 18 height 6
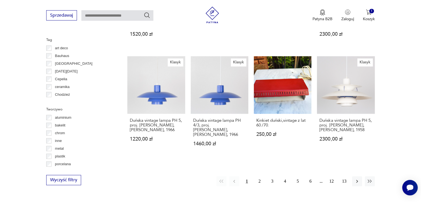
scroll to position [545, 0]
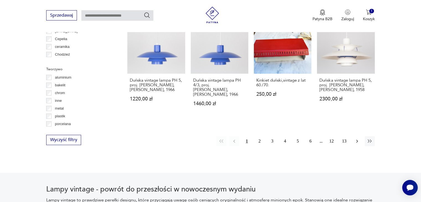
click at [354, 138] on icon "button" at bounding box center [357, 141] width 6 height 6
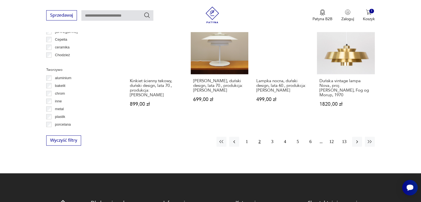
scroll to position [545, 0]
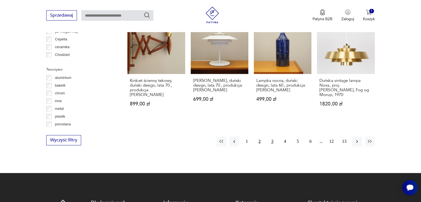
click at [271, 138] on button "3" at bounding box center [272, 141] width 10 height 10
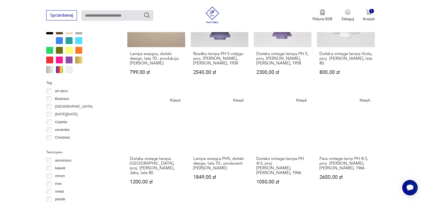
scroll to position [490, 0]
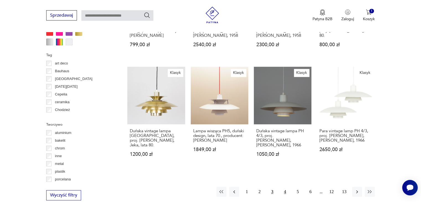
click at [286, 187] on button "4" at bounding box center [285, 192] width 10 height 10
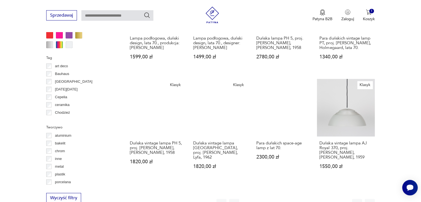
scroll to position [489, 0]
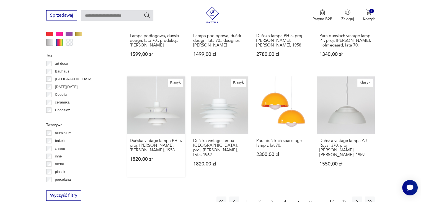
click at [147, 111] on link "Klasyk Duńska vintage lampa PH 5, proj. [PERSON_NAME], [PERSON_NAME], 1958 1820…" at bounding box center [156, 126] width 58 height 101
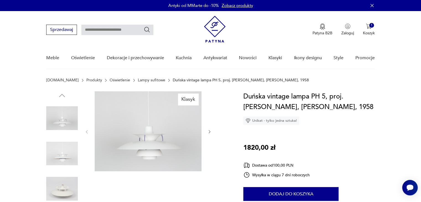
click at [170, 131] on img at bounding box center [148, 131] width 107 height 80
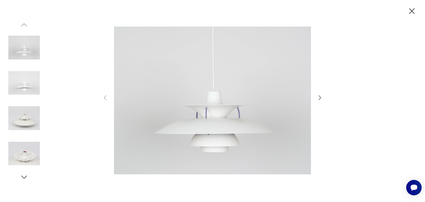
click at [320, 100] on icon "button" at bounding box center [319, 97] width 7 height 7
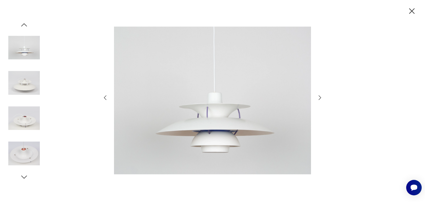
click at [320, 100] on icon "button" at bounding box center [319, 97] width 7 height 7
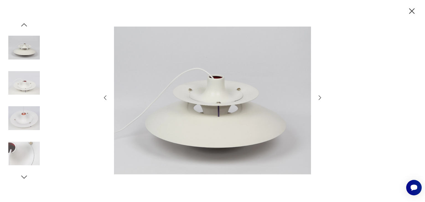
click at [320, 100] on icon "button" at bounding box center [319, 97] width 7 height 7
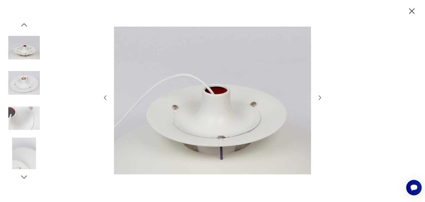
click at [320, 100] on icon "button" at bounding box center [319, 97] width 7 height 7
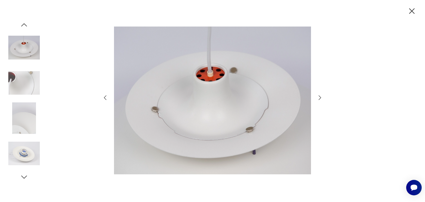
click at [320, 100] on icon "button" at bounding box center [319, 97] width 7 height 7
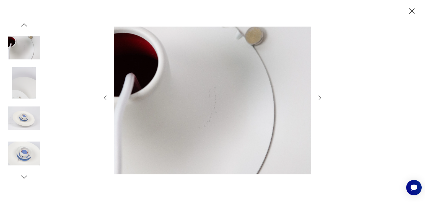
click at [320, 100] on icon "button" at bounding box center [319, 97] width 7 height 7
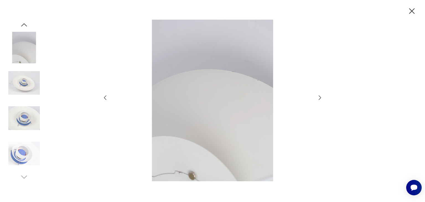
click at [106, 99] on icon "button" at bounding box center [105, 97] width 7 height 7
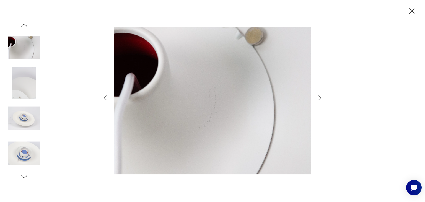
click at [106, 99] on icon "button" at bounding box center [105, 97] width 7 height 7
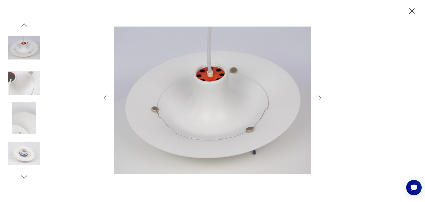
click at [106, 99] on icon "button" at bounding box center [105, 97] width 7 height 7
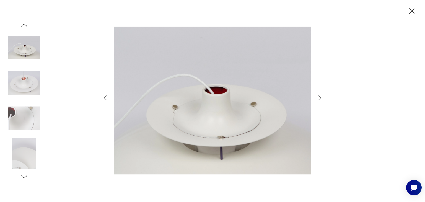
click at [106, 99] on icon "button" at bounding box center [105, 97] width 7 height 7
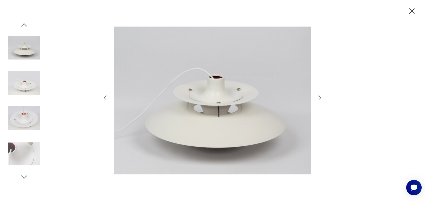
click at [106, 99] on icon "button" at bounding box center [105, 97] width 7 height 7
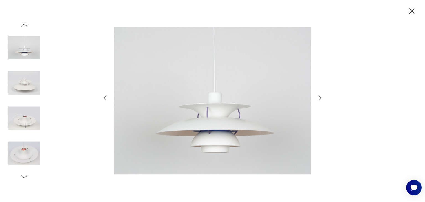
click at [106, 99] on icon "button" at bounding box center [105, 97] width 7 height 7
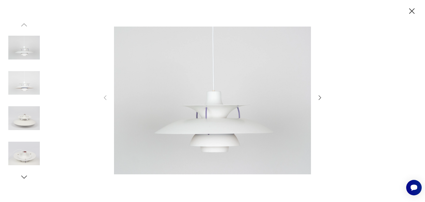
click at [409, 12] on icon "button" at bounding box center [412, 11] width 10 height 10
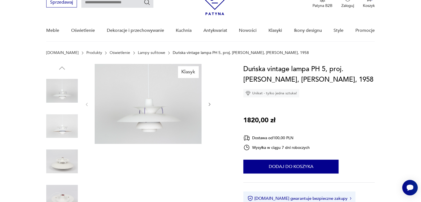
scroll to position [28, 0]
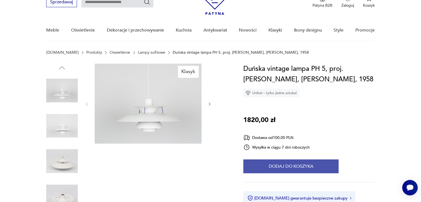
click at [296, 166] on button "Dodaj do koszyka" at bounding box center [290, 166] width 95 height 14
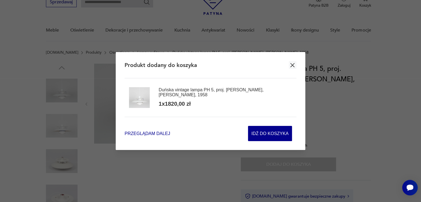
click at [134, 134] on span "Przeglądam dalej" at bounding box center [146, 133] width 45 height 6
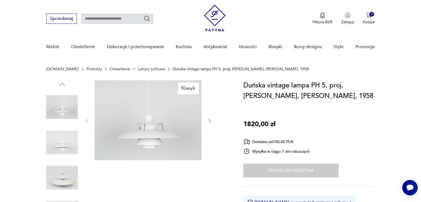
scroll to position [0, 0]
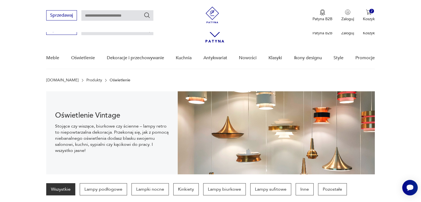
scroll to position [541, 0]
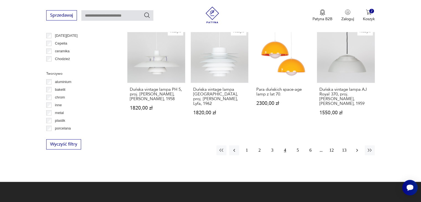
click at [354, 149] on icon "button" at bounding box center [357, 150] width 6 height 6
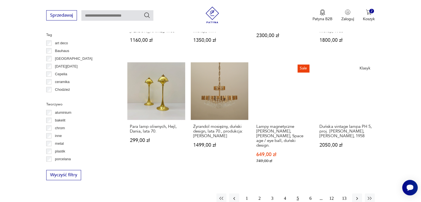
scroll to position [517, 0]
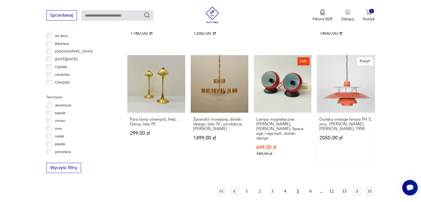
click at [353, 94] on link "Klasyk Duńska vintage lampa PH 5, proj. [PERSON_NAME], [PERSON_NAME], 1958 2050…" at bounding box center [346, 111] width 58 height 112
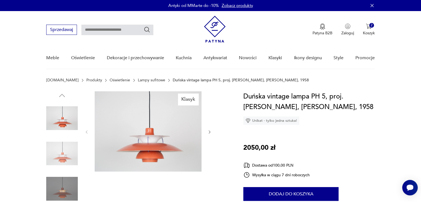
click at [209, 133] on icon "button" at bounding box center [209, 132] width 5 height 5
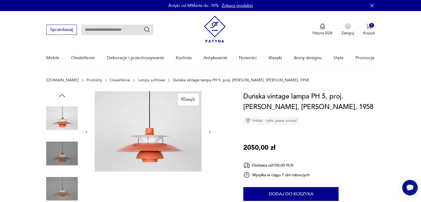
click at [209, 133] on icon "button" at bounding box center [209, 132] width 5 height 5
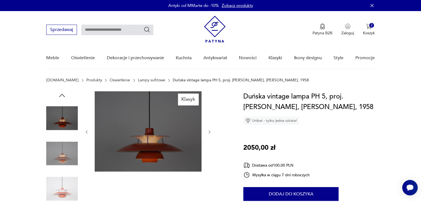
click at [209, 133] on icon "button" at bounding box center [209, 132] width 5 height 5
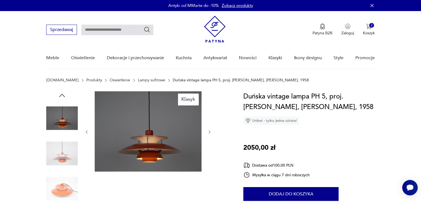
click at [209, 133] on icon "button" at bounding box center [209, 132] width 5 height 5
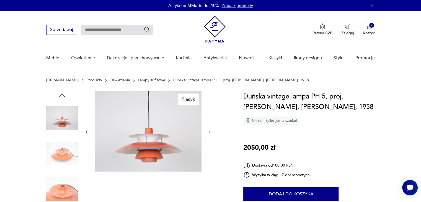
click at [209, 133] on icon "button" at bounding box center [209, 132] width 5 height 5
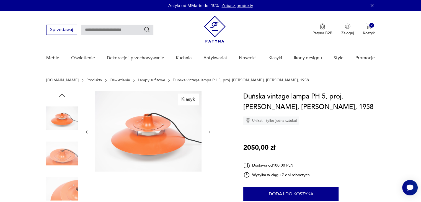
click at [208, 133] on icon "button" at bounding box center [209, 132] width 5 height 5
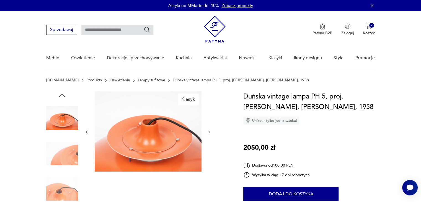
click at [208, 133] on icon "button" at bounding box center [209, 132] width 5 height 5
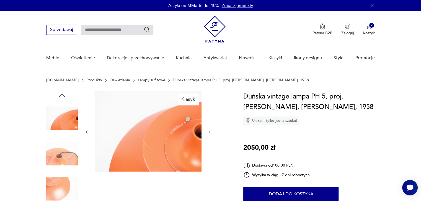
click at [208, 133] on icon "button" at bounding box center [209, 132] width 5 height 5
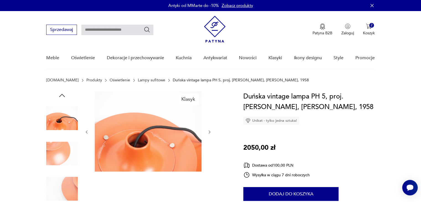
click at [208, 133] on icon "button" at bounding box center [209, 132] width 5 height 5
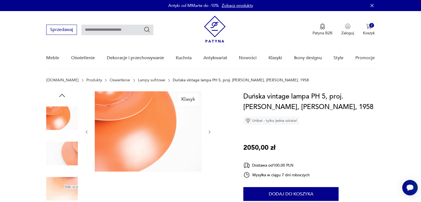
click at [208, 133] on icon "button" at bounding box center [209, 132] width 5 height 5
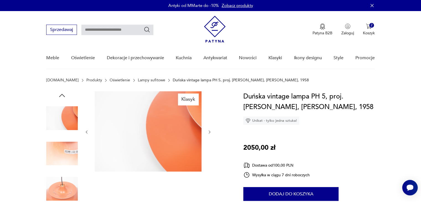
click at [208, 133] on icon "button" at bounding box center [209, 132] width 5 height 5
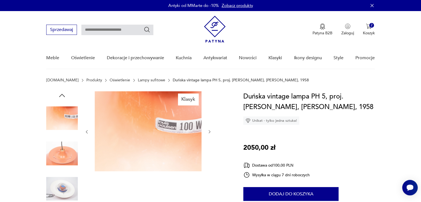
click at [208, 133] on icon "button" at bounding box center [209, 131] width 5 height 5
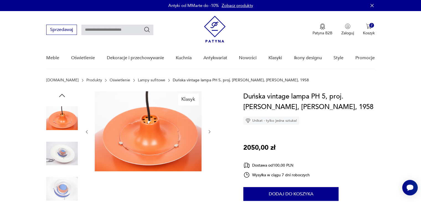
click at [208, 132] on icon "button" at bounding box center [209, 131] width 5 height 5
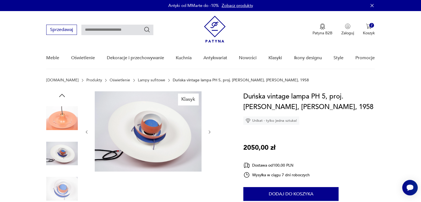
click at [208, 132] on icon "button" at bounding box center [209, 132] width 5 height 5
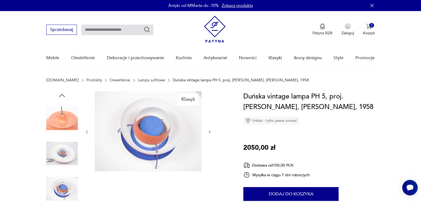
click at [208, 132] on icon "button" at bounding box center [209, 131] width 5 height 5
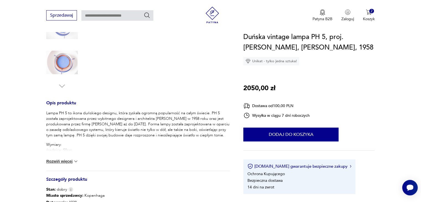
scroll to position [221, 0]
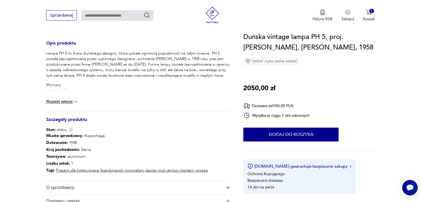
click at [53, 101] on button "Rozwiń więcej" at bounding box center [62, 102] width 32 height 6
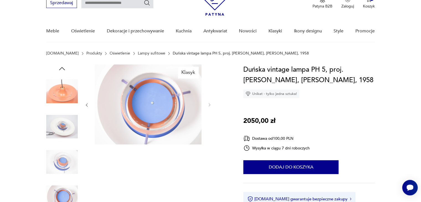
scroll to position [28, 0]
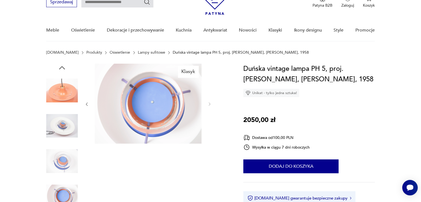
click at [178, 114] on img at bounding box center [148, 104] width 107 height 80
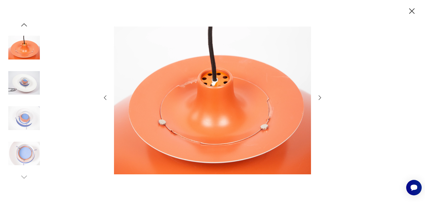
click at [321, 100] on icon "button" at bounding box center [319, 97] width 7 height 7
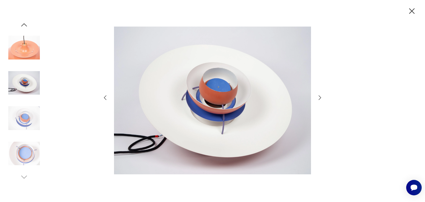
click at [321, 100] on icon "button" at bounding box center [319, 97] width 7 height 7
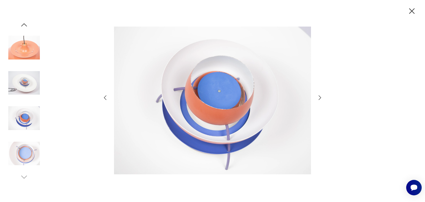
click at [321, 100] on icon "button" at bounding box center [319, 97] width 7 height 7
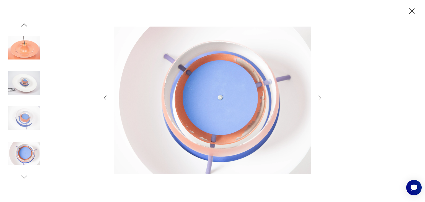
click at [102, 96] on icon "button" at bounding box center [105, 97] width 7 height 7
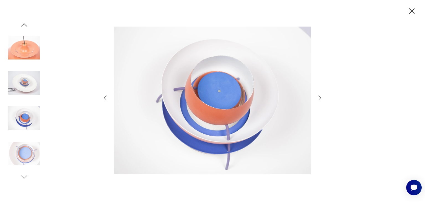
click at [102, 96] on icon "button" at bounding box center [105, 97] width 7 height 7
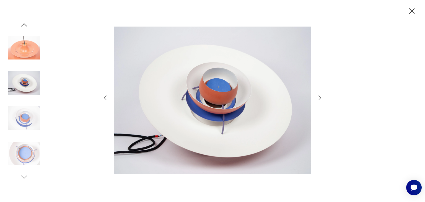
click at [102, 96] on icon "button" at bounding box center [105, 97] width 7 height 7
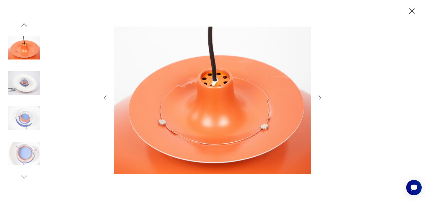
click at [102, 96] on icon "button" at bounding box center [105, 97] width 7 height 7
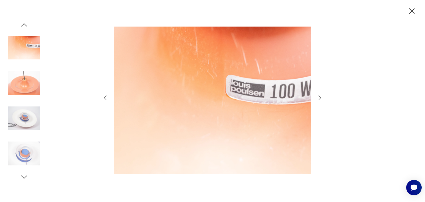
click at [102, 96] on icon "button" at bounding box center [105, 97] width 7 height 7
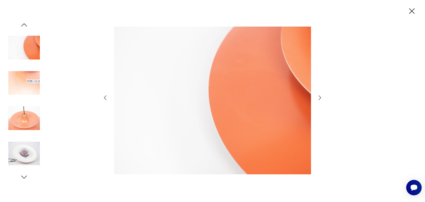
click at [102, 96] on icon "button" at bounding box center [105, 97] width 7 height 7
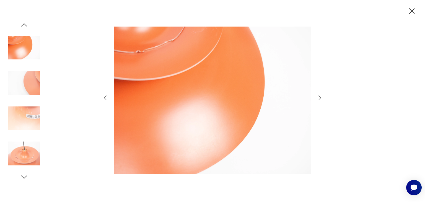
click at [411, 12] on icon "button" at bounding box center [412, 11] width 6 height 6
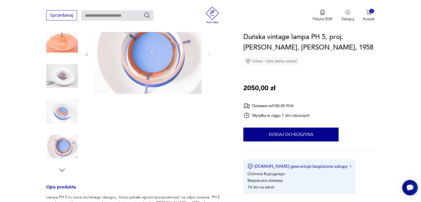
scroll to position [83, 0]
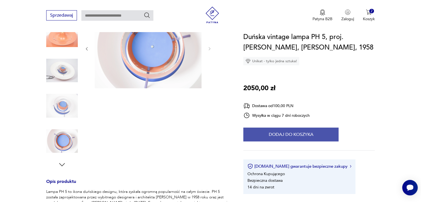
click at [296, 136] on button "Dodaj do koszyka" at bounding box center [290, 134] width 95 height 14
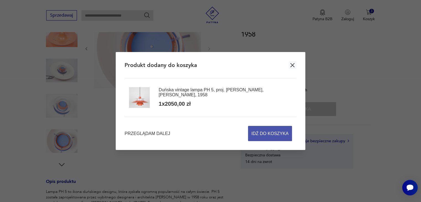
click at [278, 134] on span "Idź do koszyka" at bounding box center [269, 133] width 37 height 15
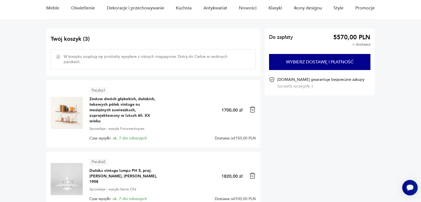
scroll to position [55, 0]
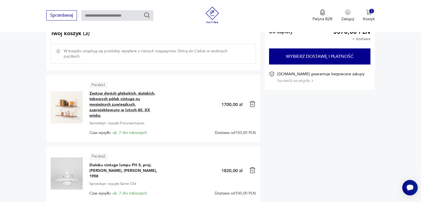
click at [115, 103] on span "Zestaw dwóch głębokich, duńskich, tekowych półek vintage na mosiężnych zawieszk…" at bounding box center [123, 105] width 69 height 28
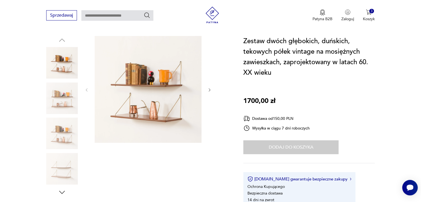
click at [115, 103] on img at bounding box center [148, 89] width 107 height 107
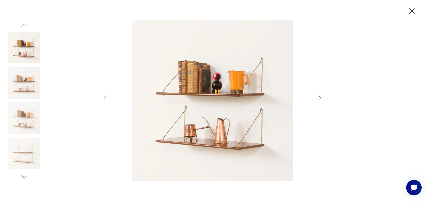
click at [318, 98] on icon "button" at bounding box center [319, 97] width 7 height 7
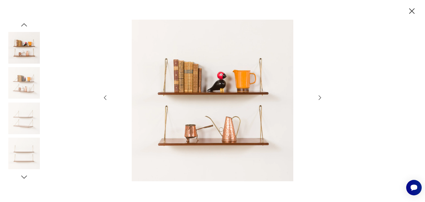
click at [318, 98] on icon "button" at bounding box center [319, 97] width 7 height 7
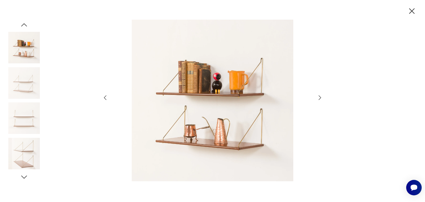
click at [318, 98] on icon "button" at bounding box center [319, 97] width 7 height 7
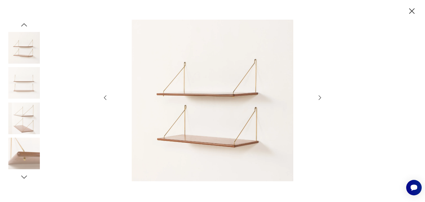
click at [318, 98] on icon "button" at bounding box center [319, 97] width 7 height 7
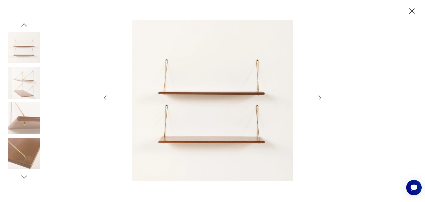
click at [319, 97] on icon "button" at bounding box center [319, 97] width 7 height 7
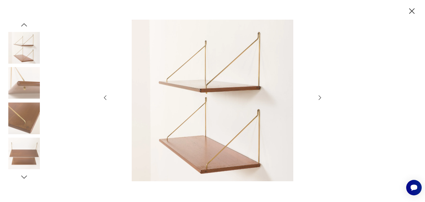
click at [317, 99] on icon "button" at bounding box center [319, 97] width 7 height 7
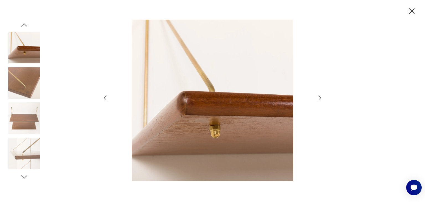
click at [317, 99] on icon "button" at bounding box center [319, 97] width 7 height 7
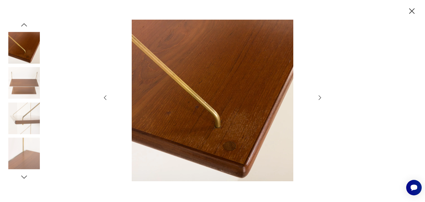
click at [317, 99] on icon "button" at bounding box center [319, 97] width 7 height 7
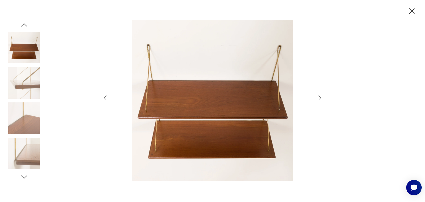
click at [319, 99] on icon "button" at bounding box center [319, 97] width 7 height 7
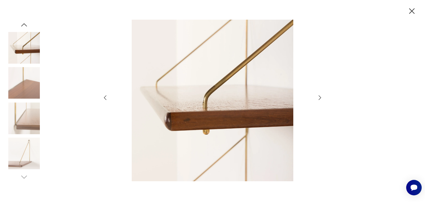
click at [318, 100] on icon "button" at bounding box center [319, 97] width 2 height 4
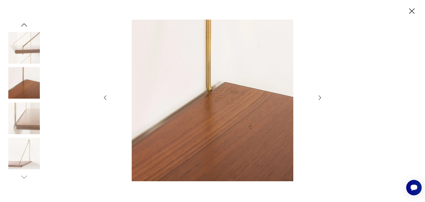
click at [318, 100] on icon "button" at bounding box center [319, 97] width 2 height 4
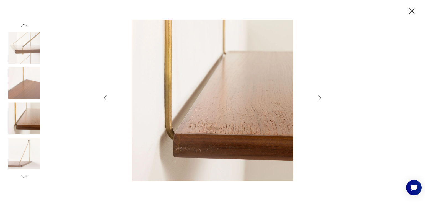
click at [318, 100] on icon "button" at bounding box center [319, 97] width 7 height 7
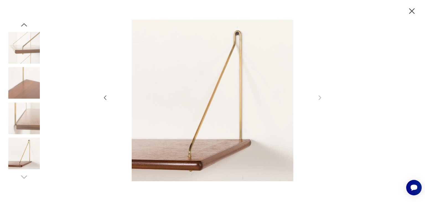
click at [412, 11] on icon "button" at bounding box center [412, 11] width 6 height 6
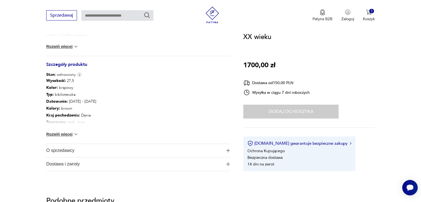
scroll to position [276, 0]
click at [59, 133] on button "Rozwiń więcej" at bounding box center [62, 134] width 32 height 6
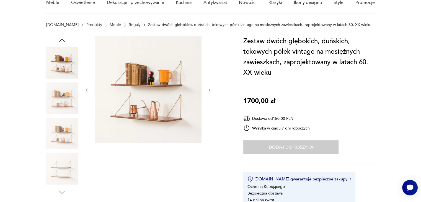
scroll to position [0, 0]
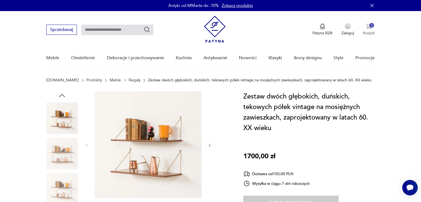
click at [365, 31] on p "Koszyk" at bounding box center [368, 32] width 12 height 5
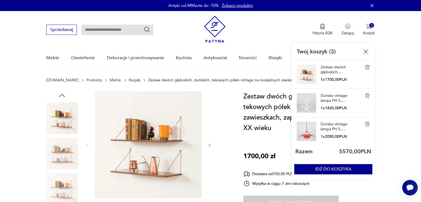
click at [326, 101] on link "Duńska vintage lampa PH 5, proj. [PERSON_NAME], [PERSON_NAME], 1958" at bounding box center [334, 98] width 28 height 10
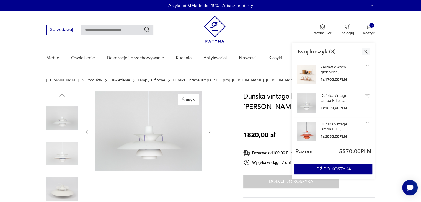
click at [364, 49] on img "button" at bounding box center [365, 51] width 7 height 7
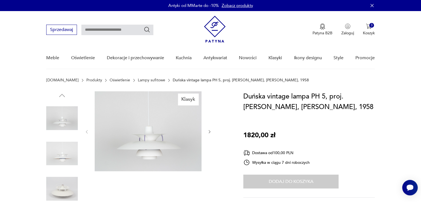
click at [210, 131] on icon "button" at bounding box center [209, 131] width 5 height 5
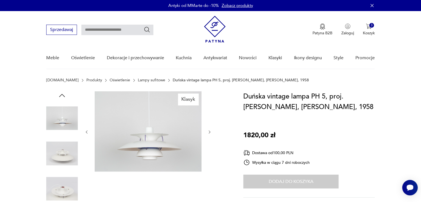
click at [210, 131] on icon "button" at bounding box center [209, 132] width 5 height 5
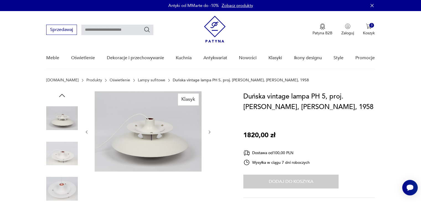
click at [210, 131] on icon "button" at bounding box center [209, 132] width 5 height 5
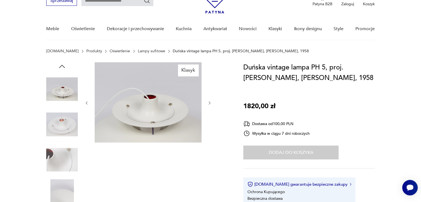
scroll to position [28, 0]
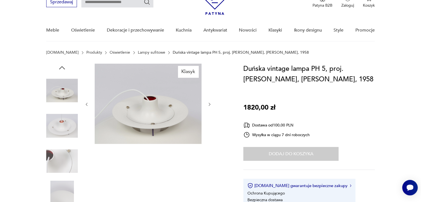
click at [209, 103] on icon "button" at bounding box center [209, 104] width 5 height 5
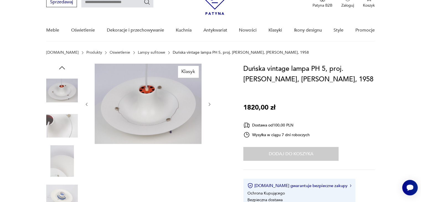
click at [209, 103] on icon "button" at bounding box center [209, 104] width 5 height 5
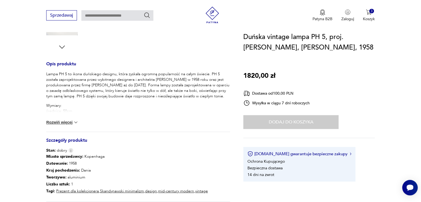
scroll to position [194, 0]
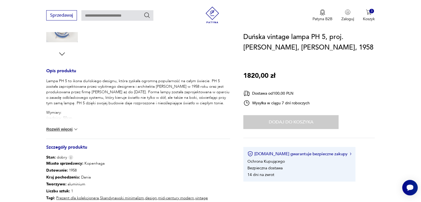
click at [63, 131] on button "Rozwiń więcej" at bounding box center [62, 129] width 32 height 6
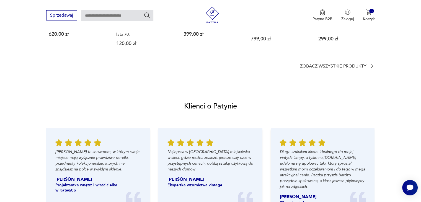
scroll to position [498, 0]
